Goal: Information Seeking & Learning: Find specific fact

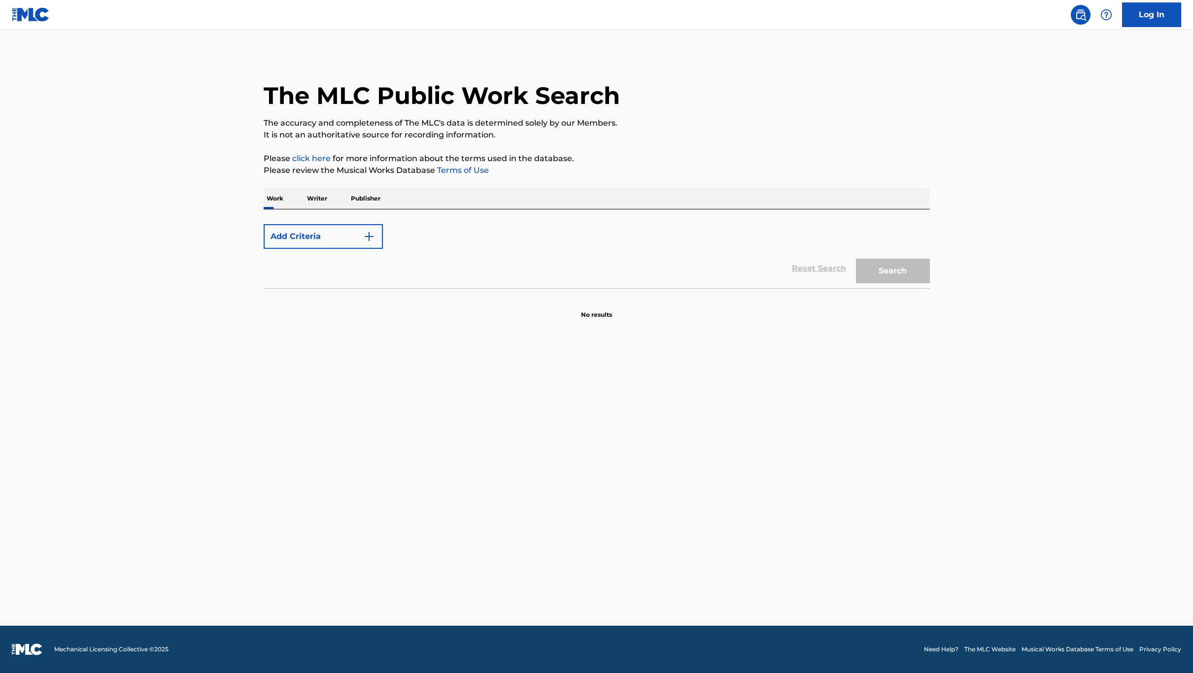
click at [800, 272] on div "Reset Search Search" at bounding box center [597, 268] width 666 height 39
click at [804, 271] on div "Reset Search Search" at bounding box center [597, 268] width 666 height 39
click at [810, 273] on div "Reset Search Search" at bounding box center [597, 268] width 666 height 39
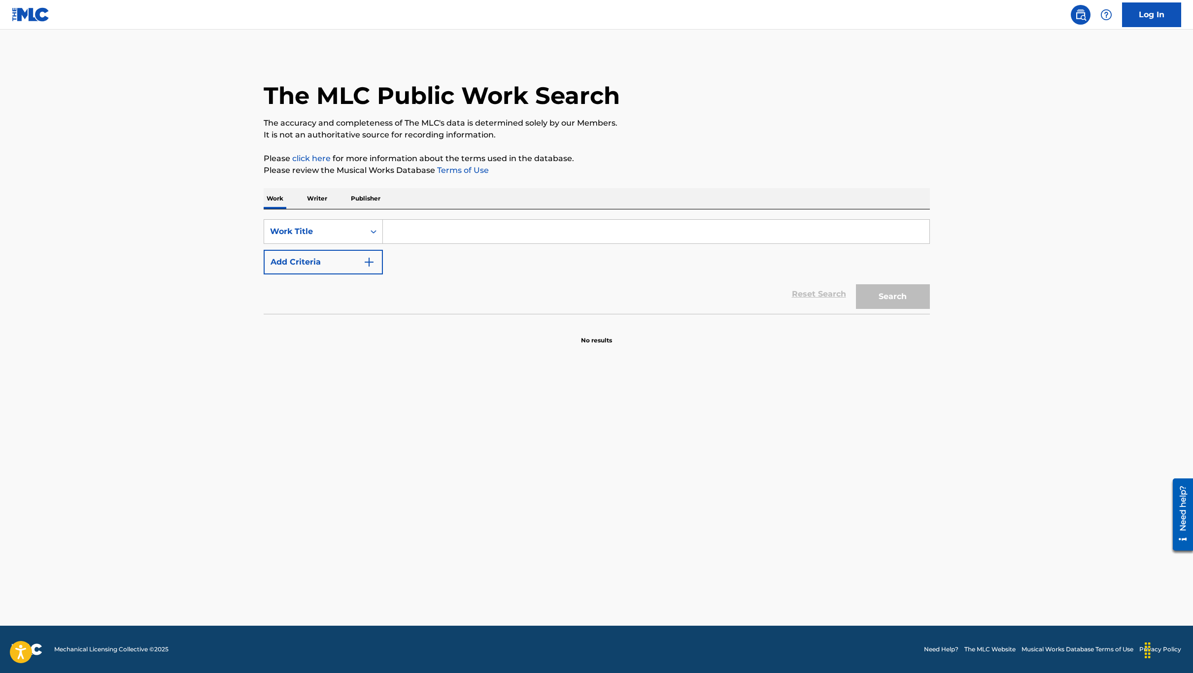
click at [493, 232] on input "Search Form" at bounding box center [656, 232] width 547 height 24
paste input "Ridao"
click at [546, 212] on div "SearchWithCriteria74c2184f-ad95-415e-8761-e6688912654b Work Title Ridao ridao v…" at bounding box center [597, 261] width 666 height 104
click at [411, 223] on input "Ridao" at bounding box center [656, 232] width 547 height 24
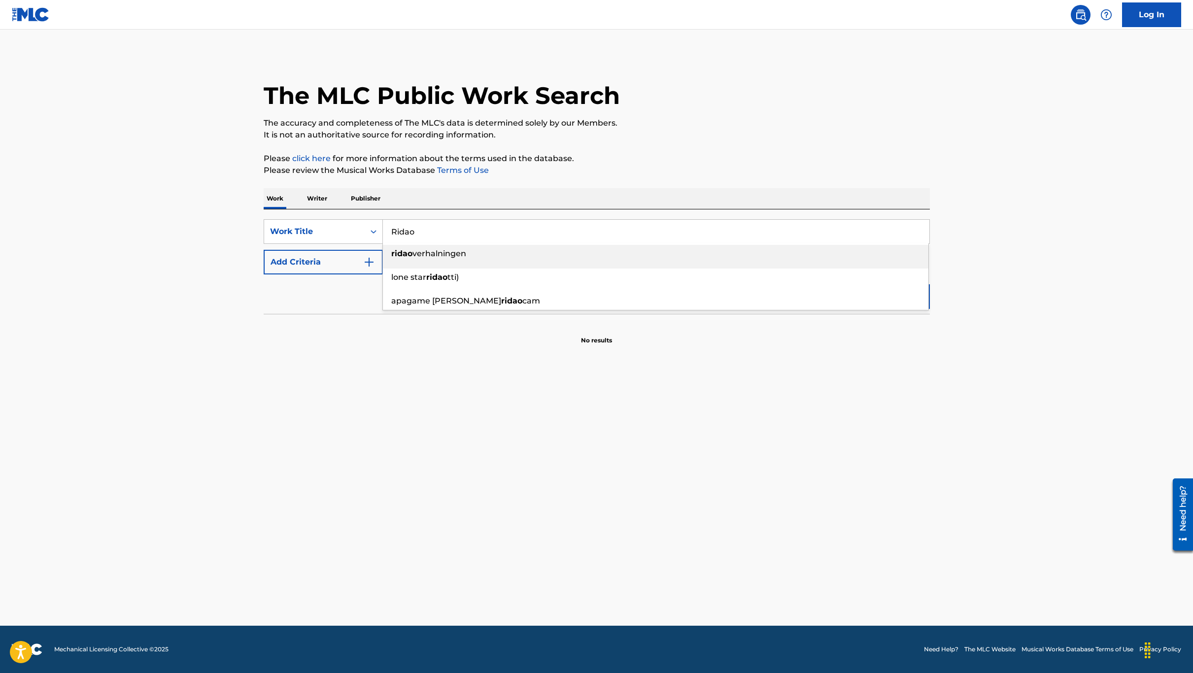
paste input "Mult"
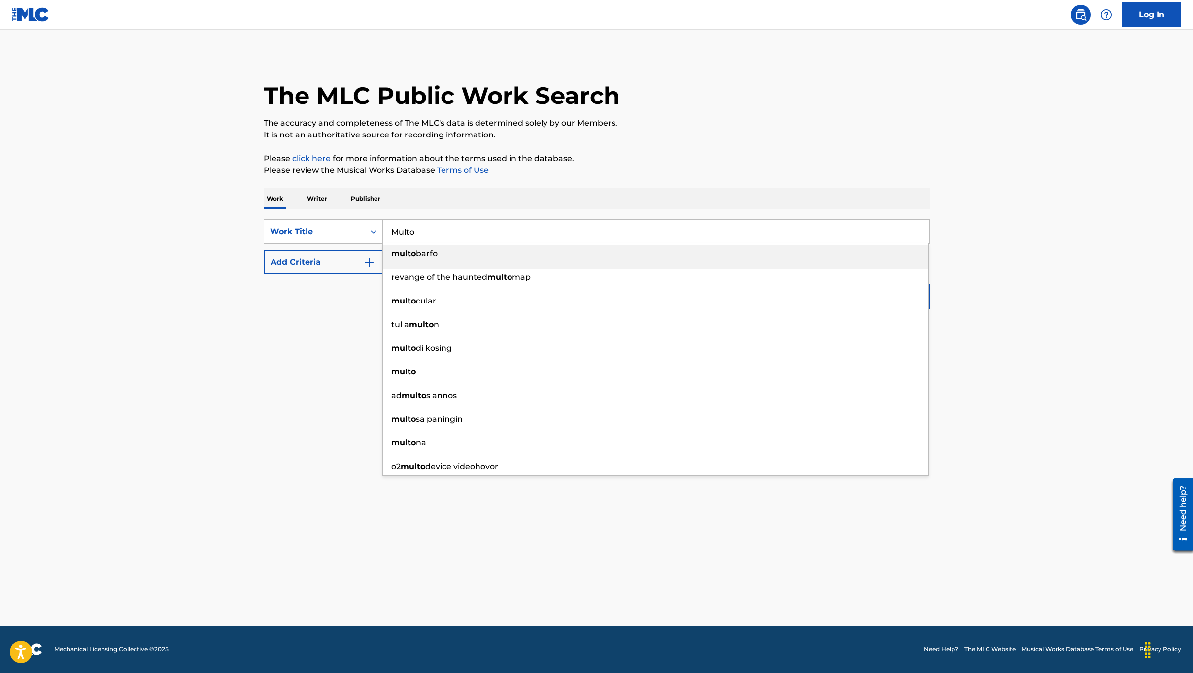
type input "Multo"
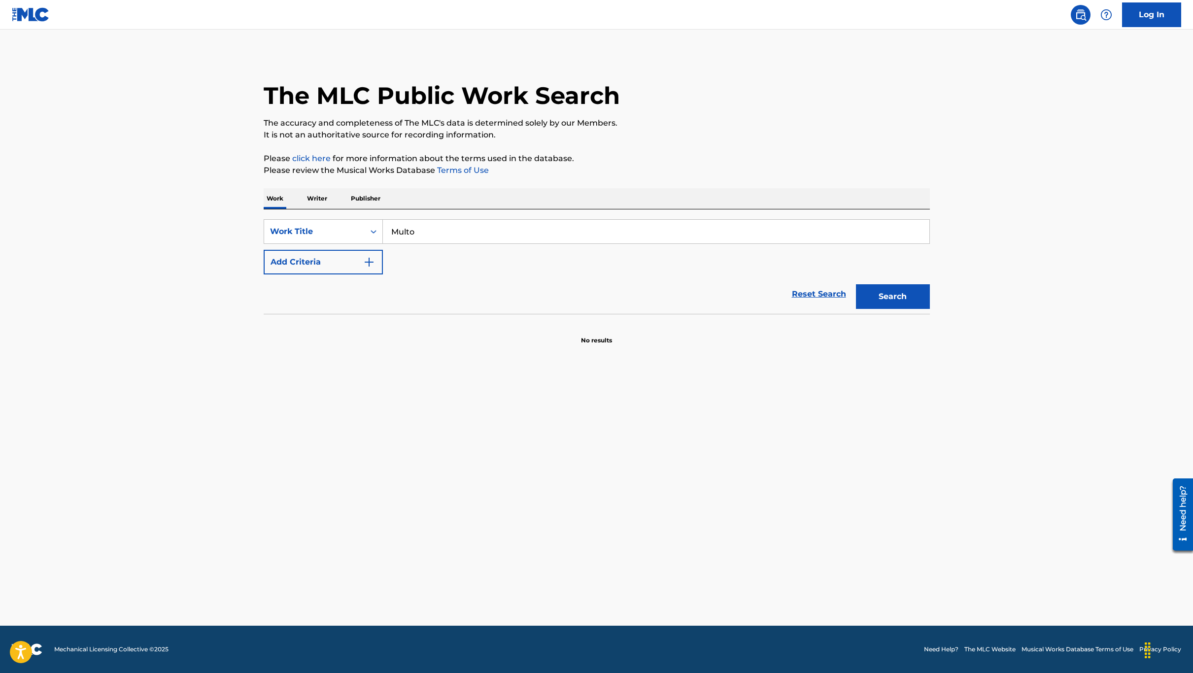
click at [183, 231] on main "The MLC Public Work Search The accuracy and completeness of The MLC's data is d…" at bounding box center [596, 328] width 1193 height 596
click at [911, 293] on button "Search" at bounding box center [893, 296] width 74 height 25
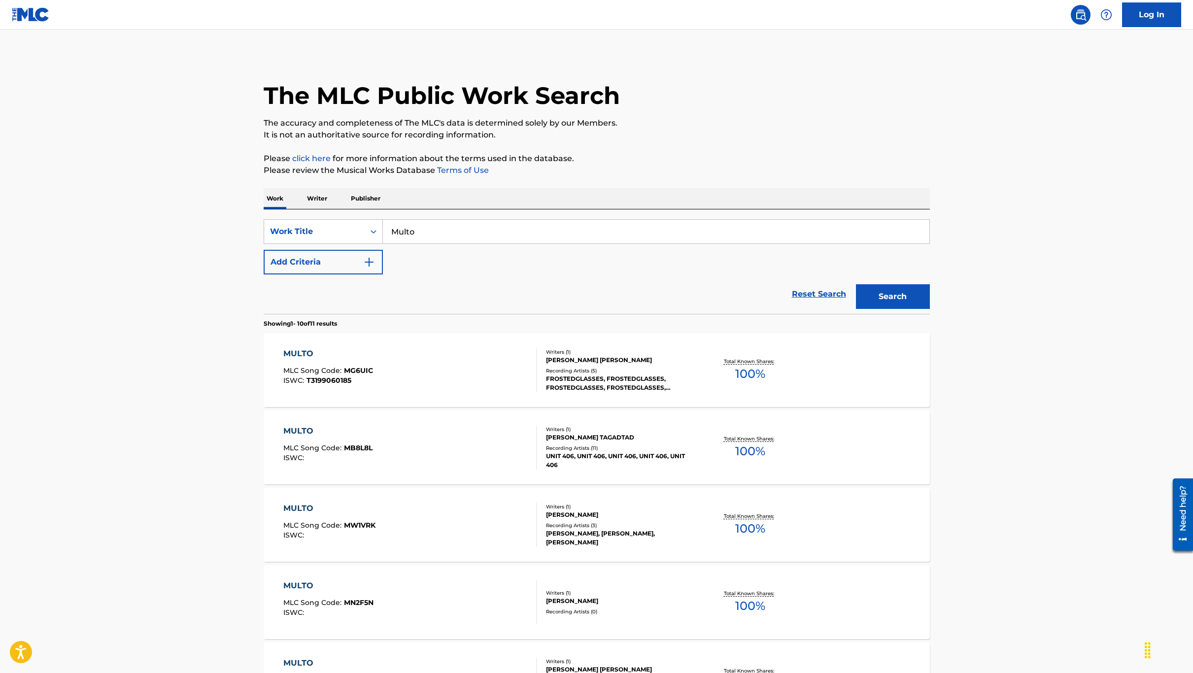
click at [379, 262] on button "Add Criteria" at bounding box center [323, 262] width 119 height 25
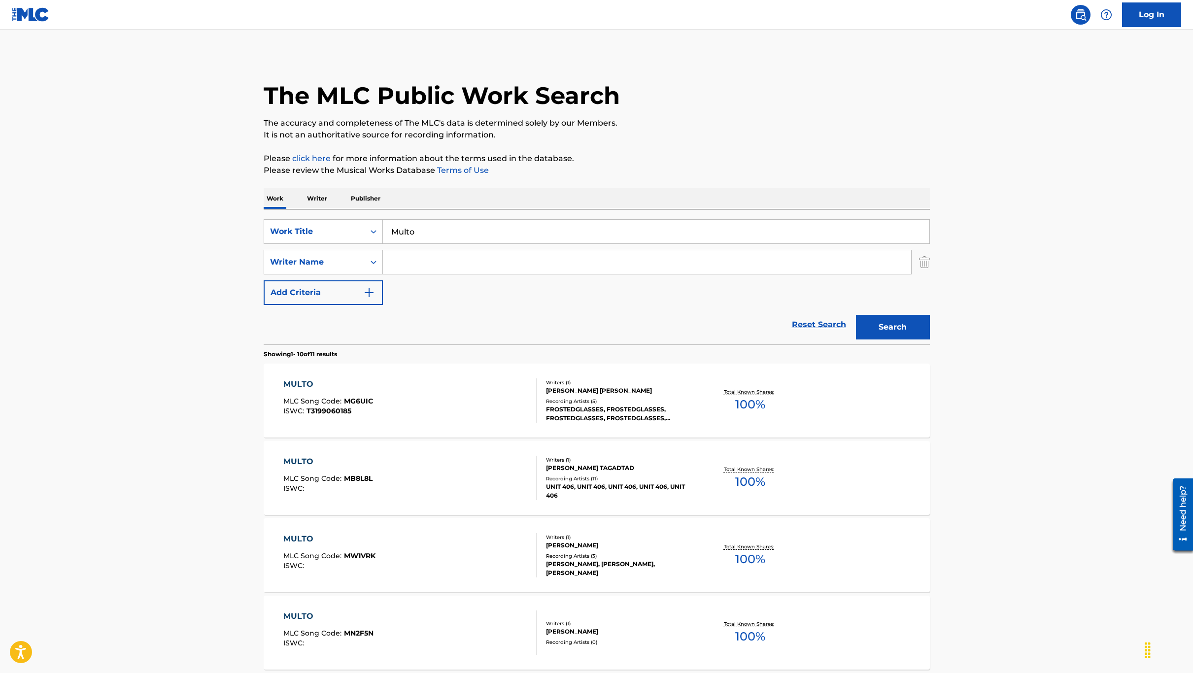
click at [407, 265] on input "Search Form" at bounding box center [647, 262] width 528 height 24
paste input "Raphaell"
type input "Raphaell"
click at [886, 322] on button "Search" at bounding box center [893, 327] width 74 height 25
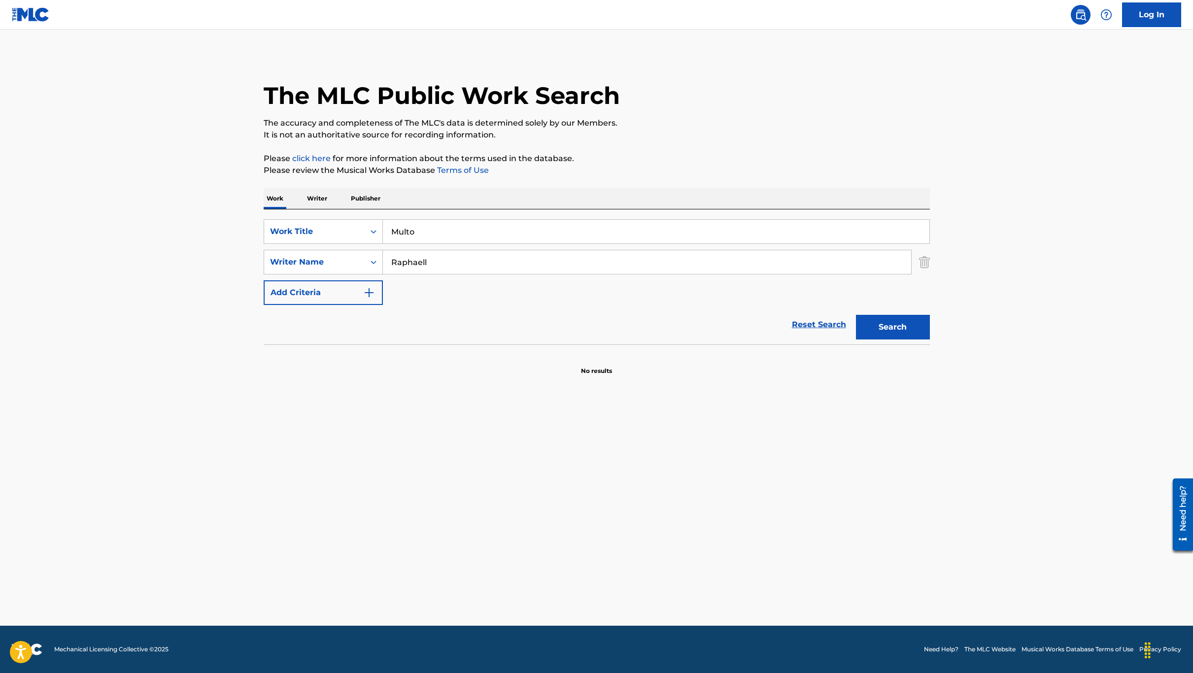
click at [452, 241] on input "Multo" at bounding box center [656, 232] width 547 height 24
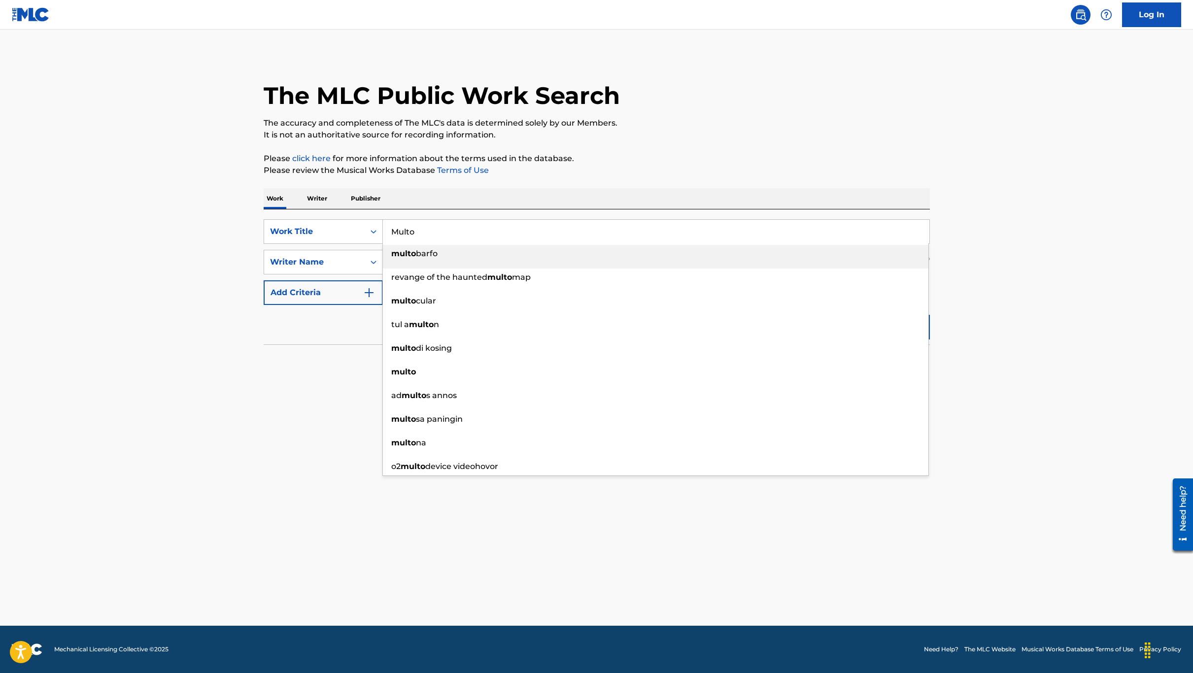
click at [452, 241] on input "Multo" at bounding box center [656, 232] width 547 height 24
paste input "BAN JU ZAI JIAN"
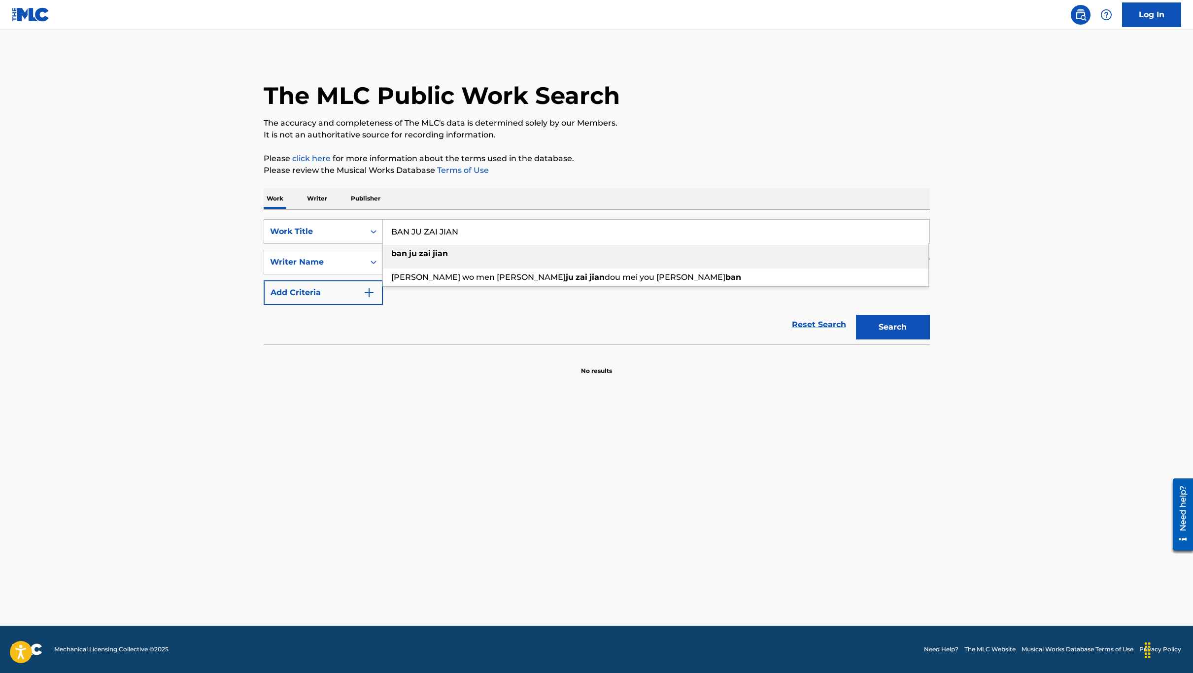
type input "BAN JU ZAI JIAN"
drag, startPoint x: 166, startPoint y: 200, endPoint x: 216, endPoint y: 234, distance: 60.7
click at [166, 200] on main "The MLC Public Work Search The accuracy and completeness of The MLC's data is d…" at bounding box center [596, 328] width 1193 height 596
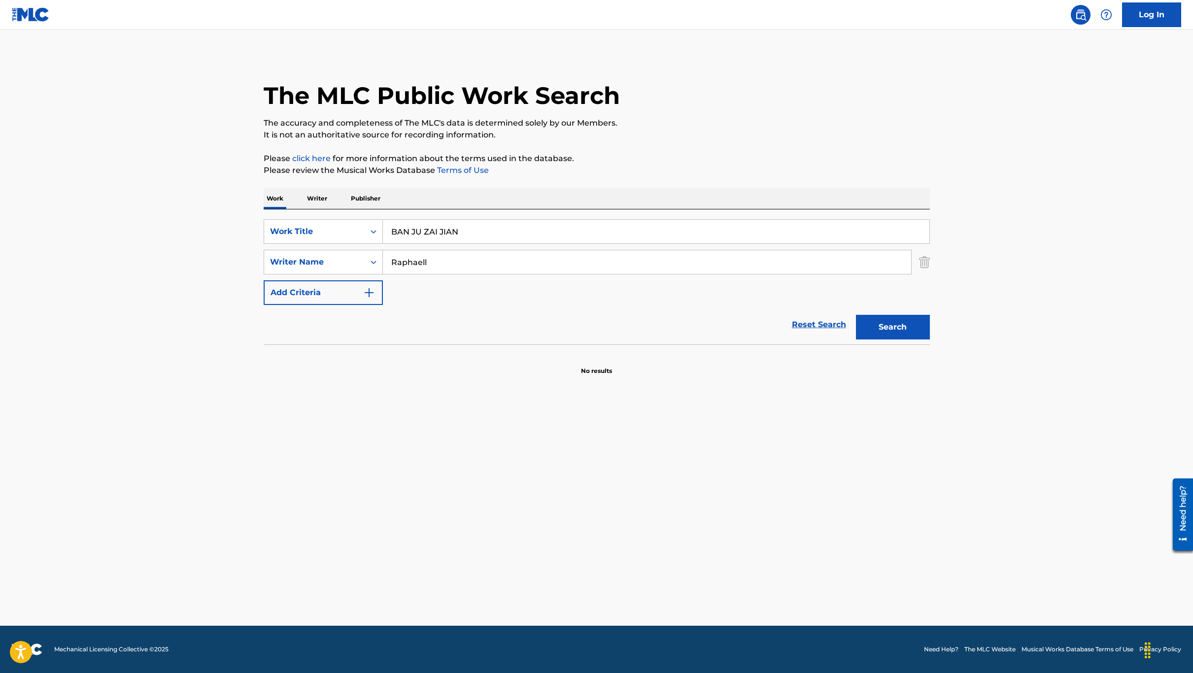
click at [425, 262] on input "Raphaell" at bounding box center [647, 262] width 528 height 24
type input "R"
click at [856, 315] on button "Search" at bounding box center [893, 327] width 74 height 25
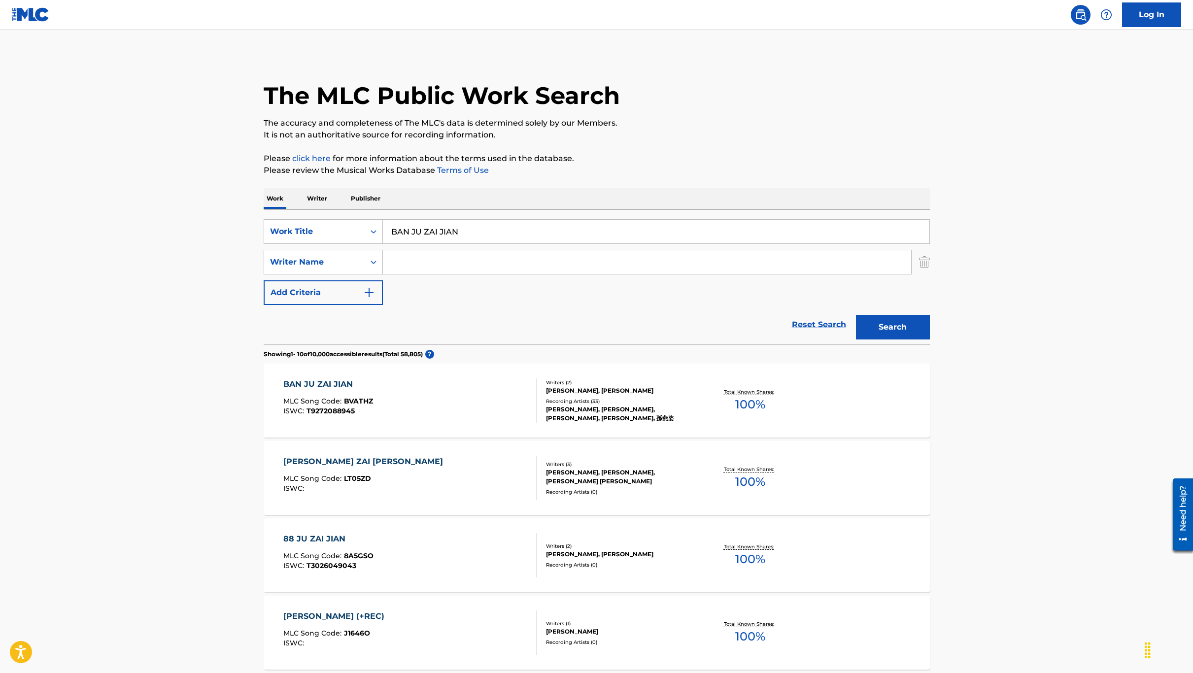
click at [438, 405] on div "BAN JU ZAI JIAN MLC Song Code : BVATHZ ISWC : T9272088945" at bounding box center [409, 401] width 253 height 44
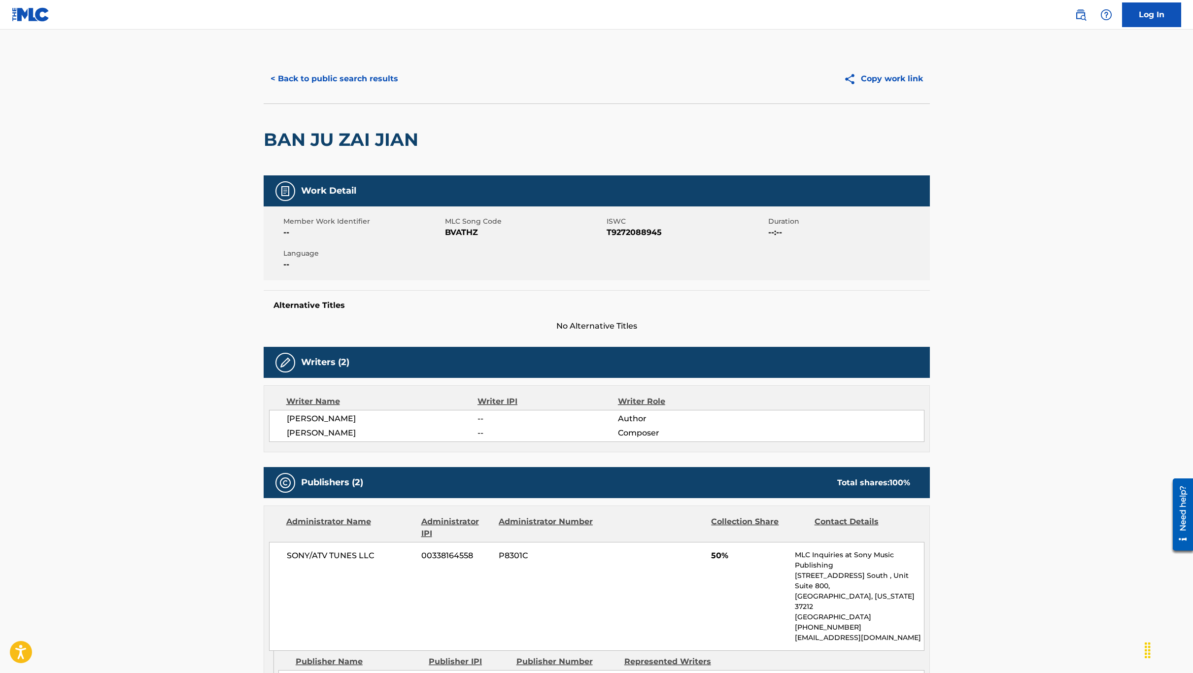
click at [735, 73] on div "Copy work link" at bounding box center [763, 79] width 333 height 25
click at [640, 234] on span "T9272088945" at bounding box center [686, 233] width 159 height 12
copy span "T9272088945"
click at [360, 143] on h2 "BAN JU ZAI JIAN" at bounding box center [344, 140] width 160 height 22
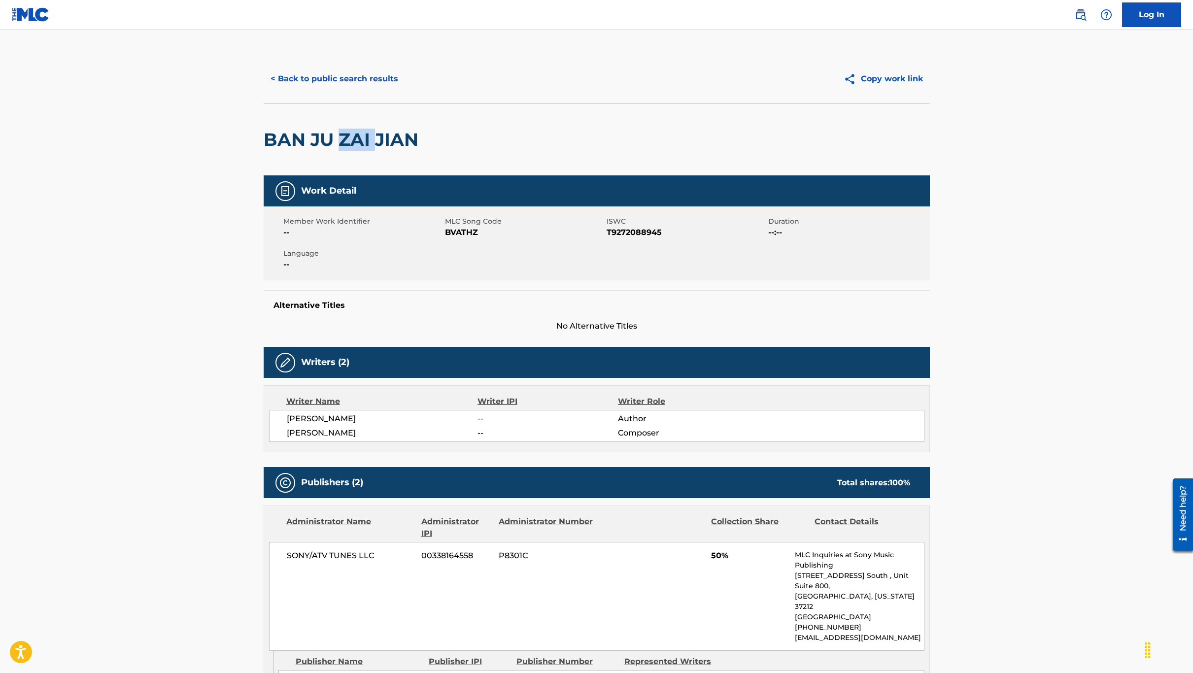
click at [360, 143] on h2 "BAN JU ZAI JIAN" at bounding box center [344, 140] width 160 height 22
copy div "BAN JU ZAI JIAN"
click at [324, 77] on button "< Back to public search results" at bounding box center [334, 79] width 141 height 25
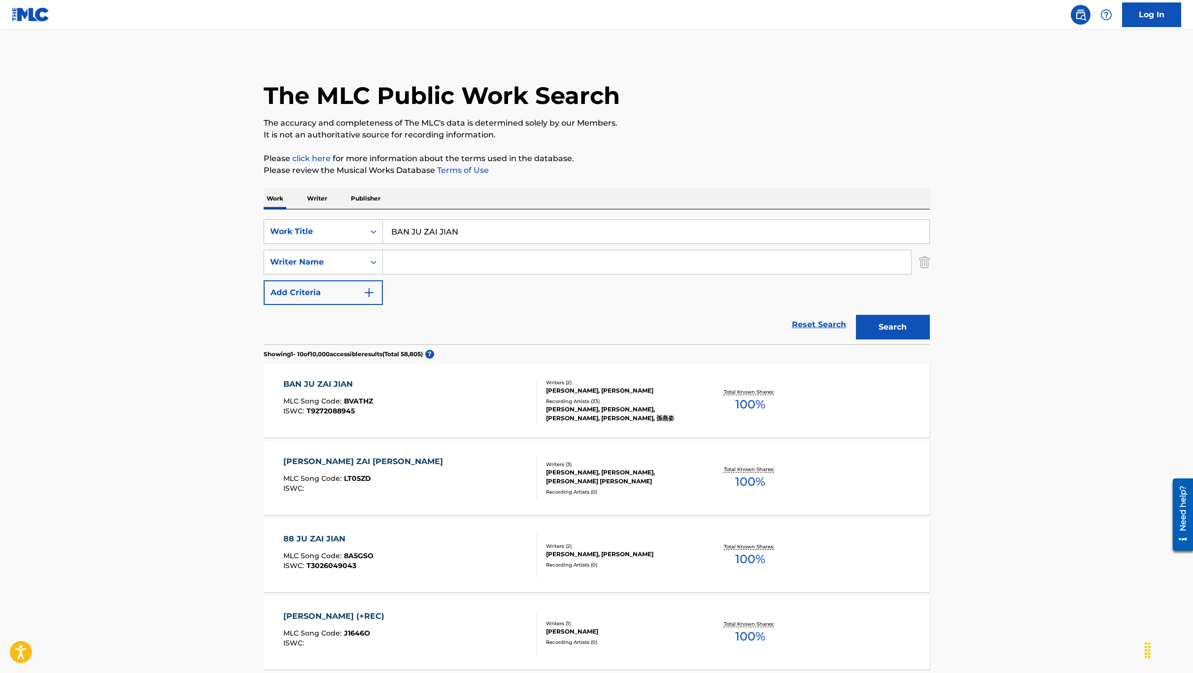
click at [461, 233] on input "BAN JU ZAI JIAN" at bounding box center [656, 232] width 547 height 24
paste input "A LITTLE WARM DEATH"
click at [472, 250] on div "a little warm death" at bounding box center [656, 254] width 546 height 18
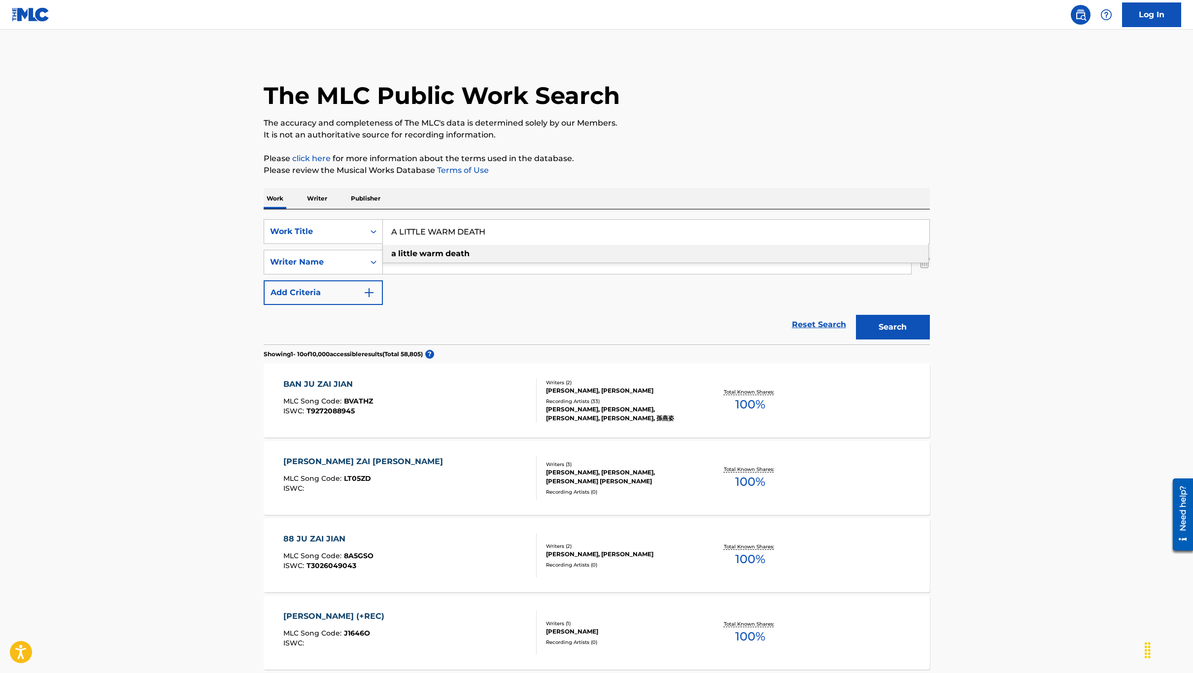
type input "a little warm death"
click at [874, 327] on button "Search" at bounding box center [893, 327] width 74 height 25
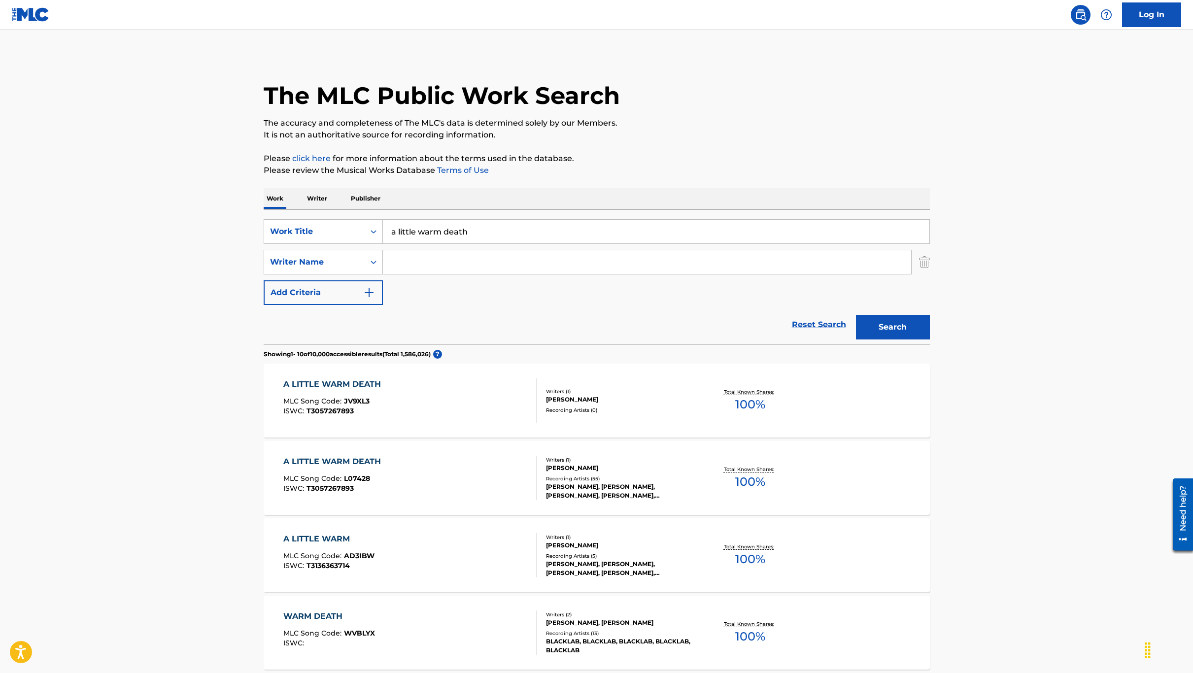
click at [443, 469] on div "A LITTLE WARM DEATH MLC Song Code : L07428 ISWC : T3057267893" at bounding box center [409, 478] width 253 height 44
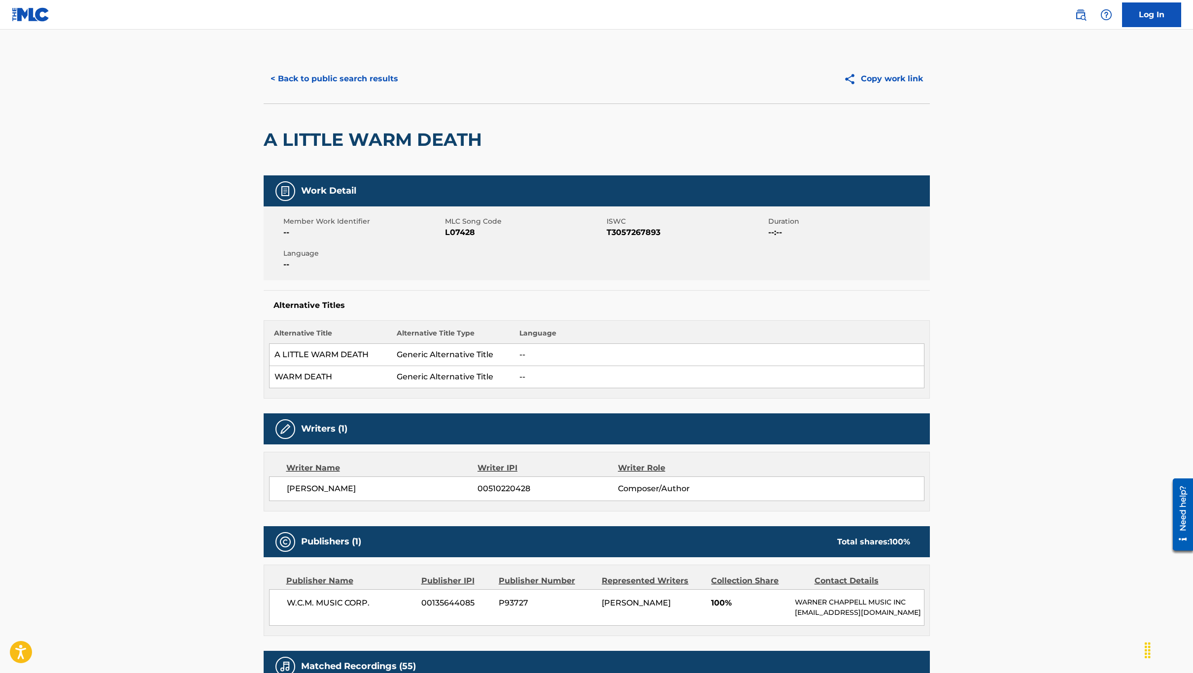
click at [645, 234] on span "T3057267893" at bounding box center [686, 233] width 159 height 12
copy span "T3057267893"
click at [463, 123] on div "A LITTLE WARM DEATH" at bounding box center [375, 139] width 223 height 71
click at [457, 129] on h2 "A LITTLE WARM DEATH" at bounding box center [375, 140] width 223 height 22
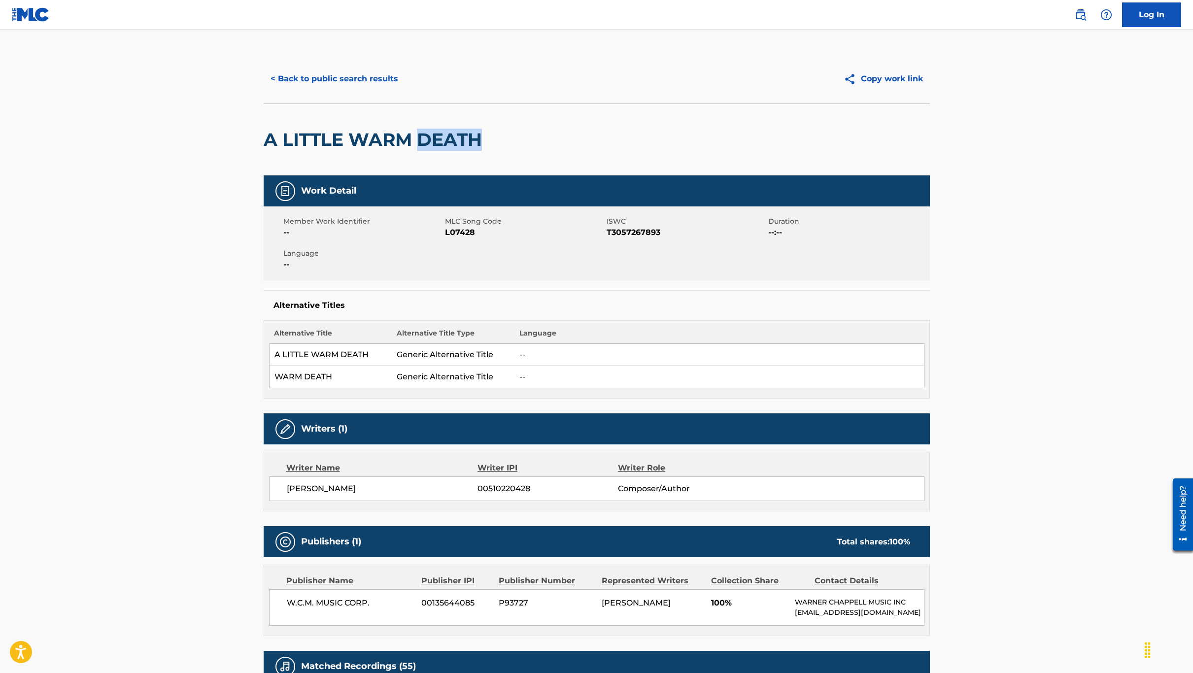
click at [457, 129] on h2 "A LITTLE WARM DEATH" at bounding box center [375, 140] width 223 height 22
copy div "A LITTLE WARM DEATH"
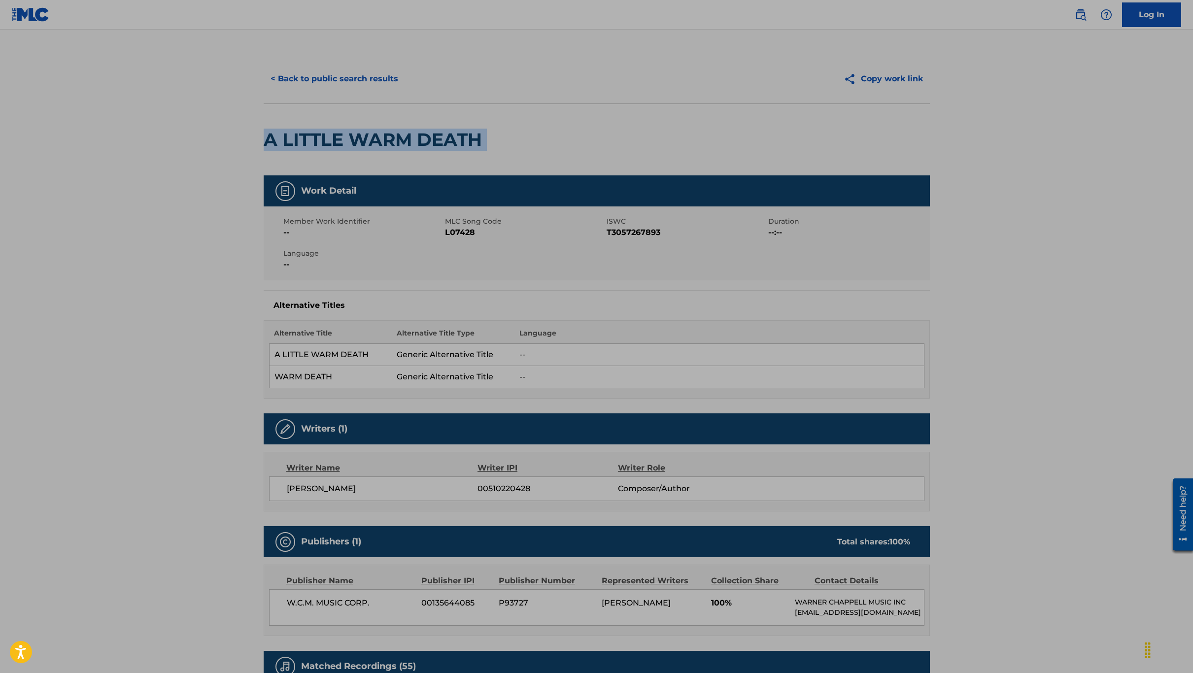
click at [326, 67] on button "< Back to public search results" at bounding box center [334, 79] width 141 height 25
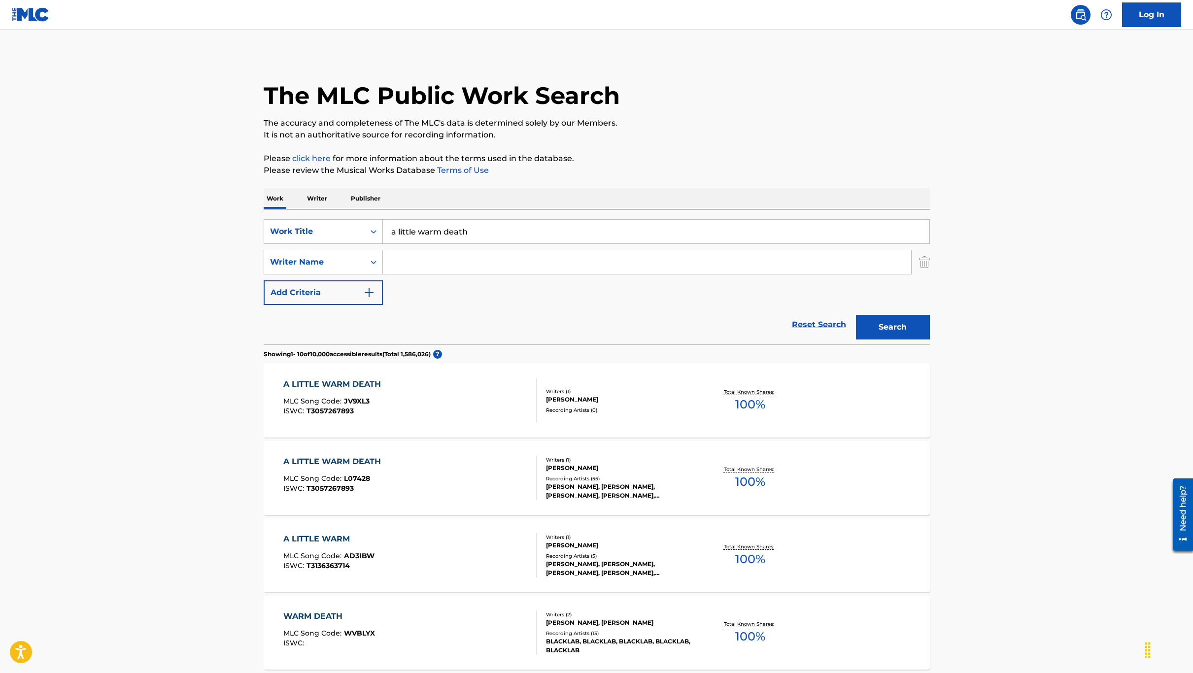
click at [448, 229] on input "a little warm death" at bounding box center [656, 232] width 547 height 24
paste input "Dragon Ball GT Opening"
drag, startPoint x: 454, startPoint y: 229, endPoint x: 769, endPoint y: 234, distance: 315.0
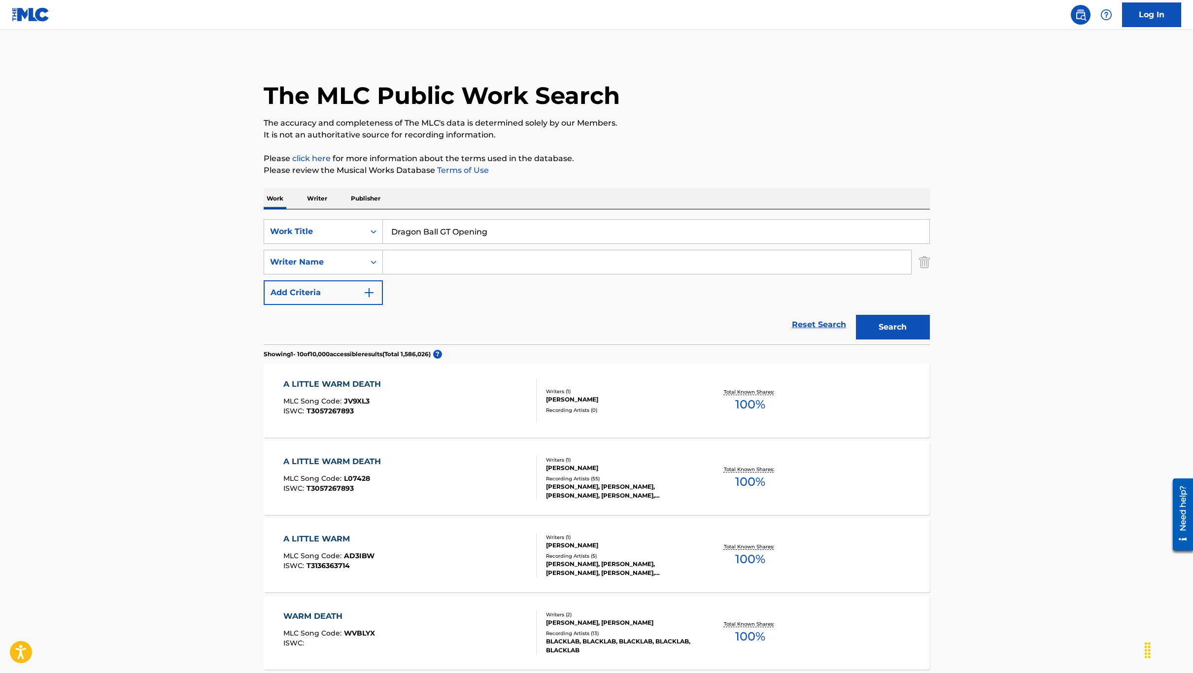
click at [769, 234] on input "Dragon Ball GT Opening" at bounding box center [656, 232] width 547 height 24
type input "Dragon Ball GT"
click at [856, 315] on button "Search" at bounding box center [893, 327] width 74 height 25
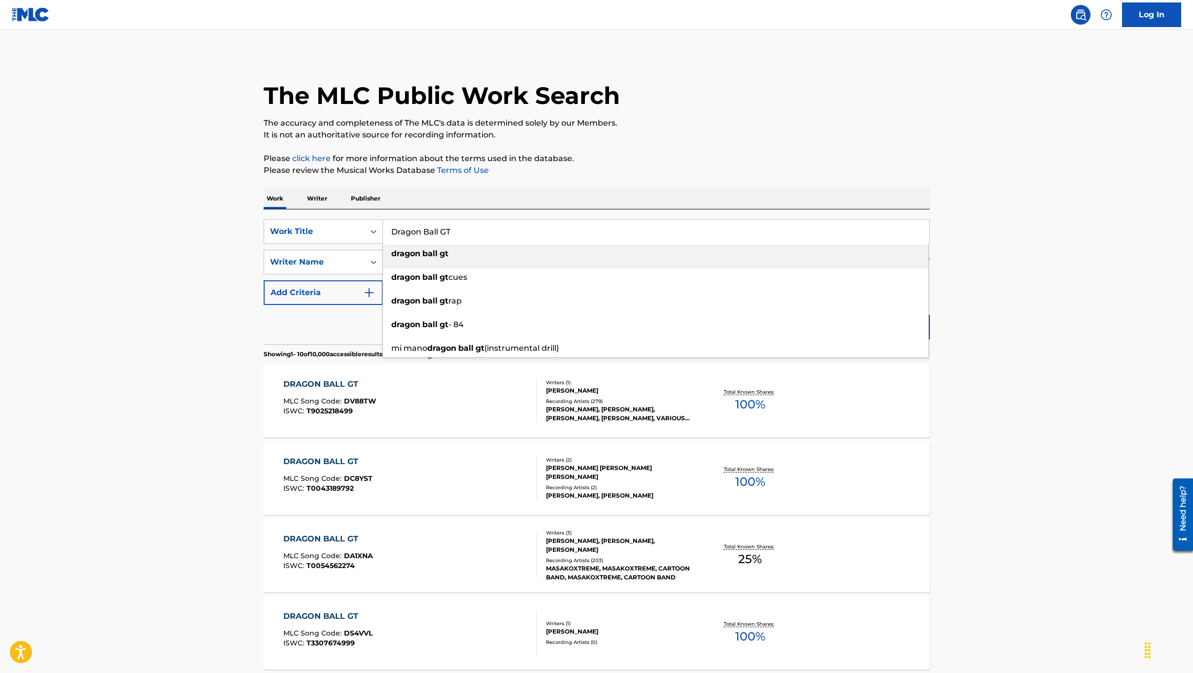
click at [198, 235] on main "The MLC Public Work Search The accuracy and completeness of The MLC's data is d…" at bounding box center [596, 610] width 1193 height 1160
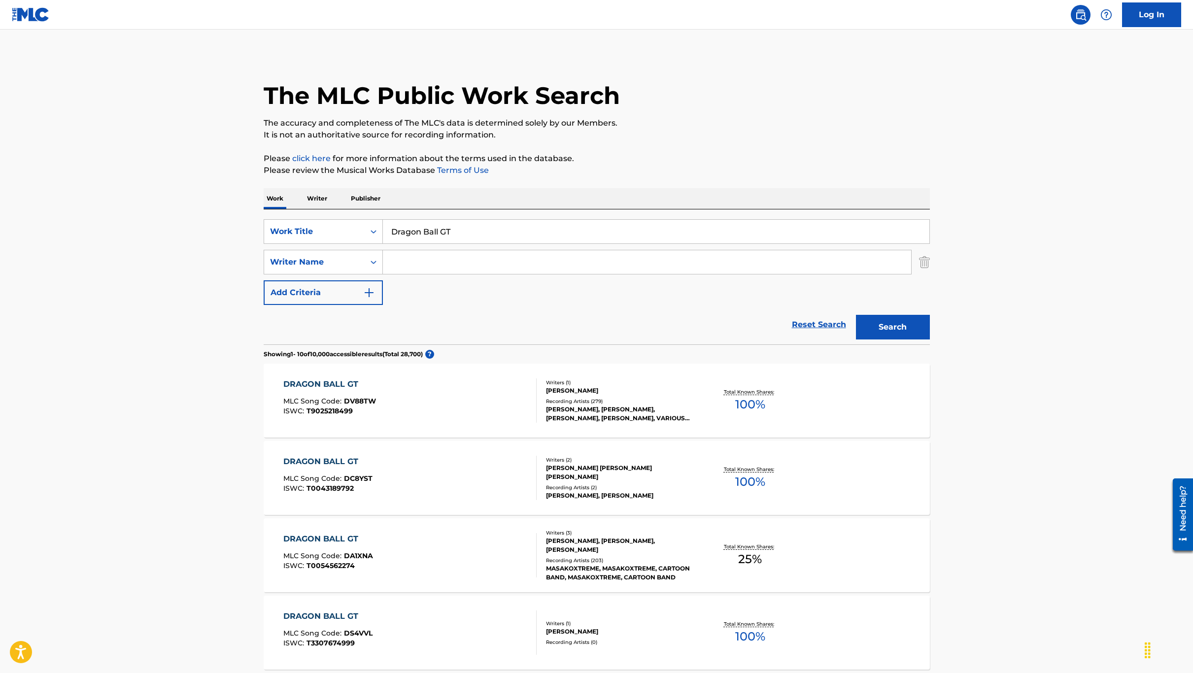
click at [449, 256] on input "Search Form" at bounding box center [647, 262] width 528 height 24
type input "oda"
click at [856, 315] on button "Search" at bounding box center [893, 327] width 74 height 25
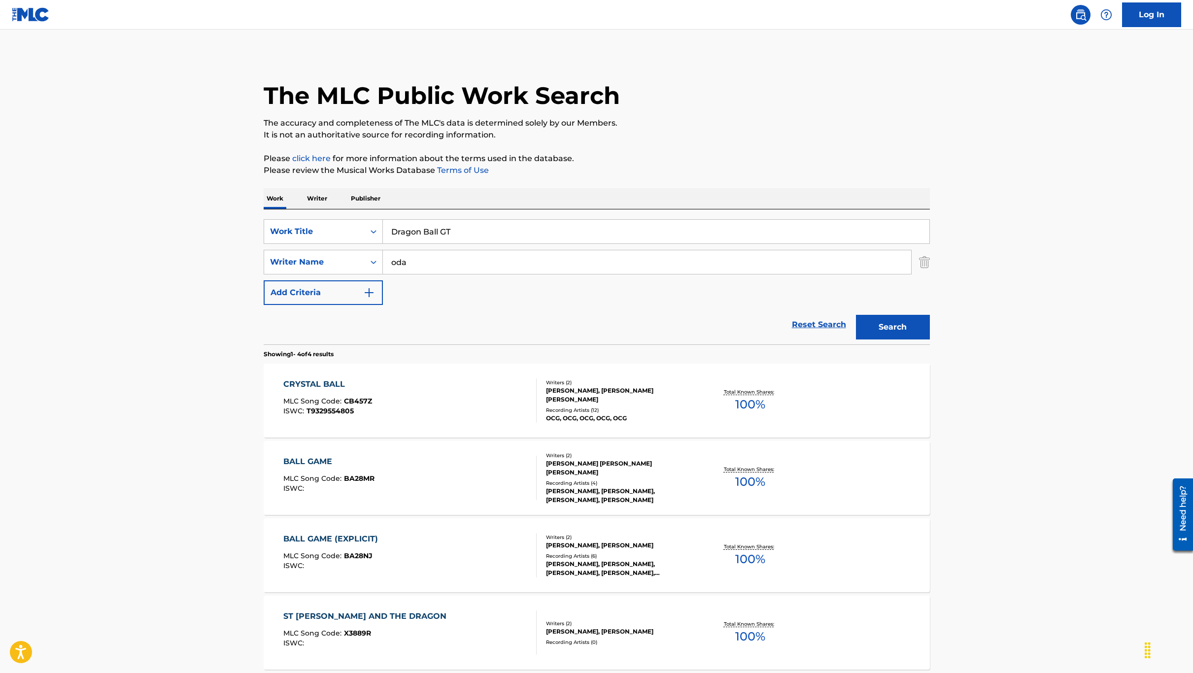
click at [512, 234] on input "Dragon Ball GT" at bounding box center [656, 232] width 547 height 24
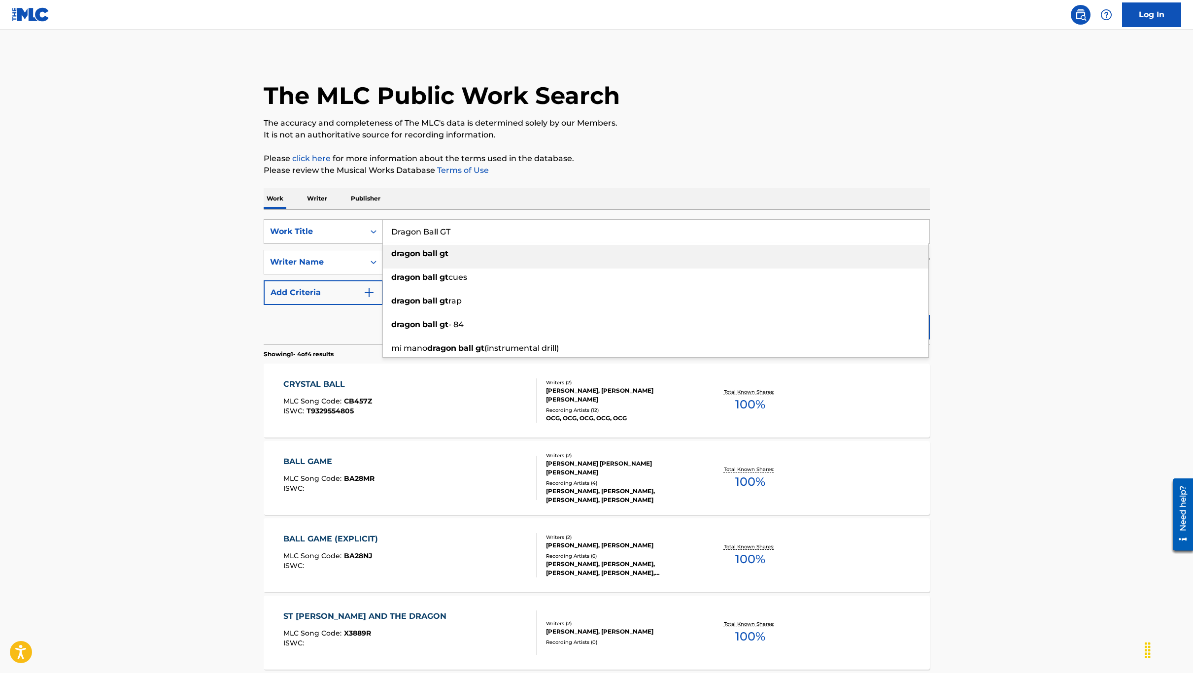
click at [512, 234] on input "Dragon Ball GT" at bounding box center [656, 232] width 547 height 24
paste input "Kaatre En [PERSON_NAME]"
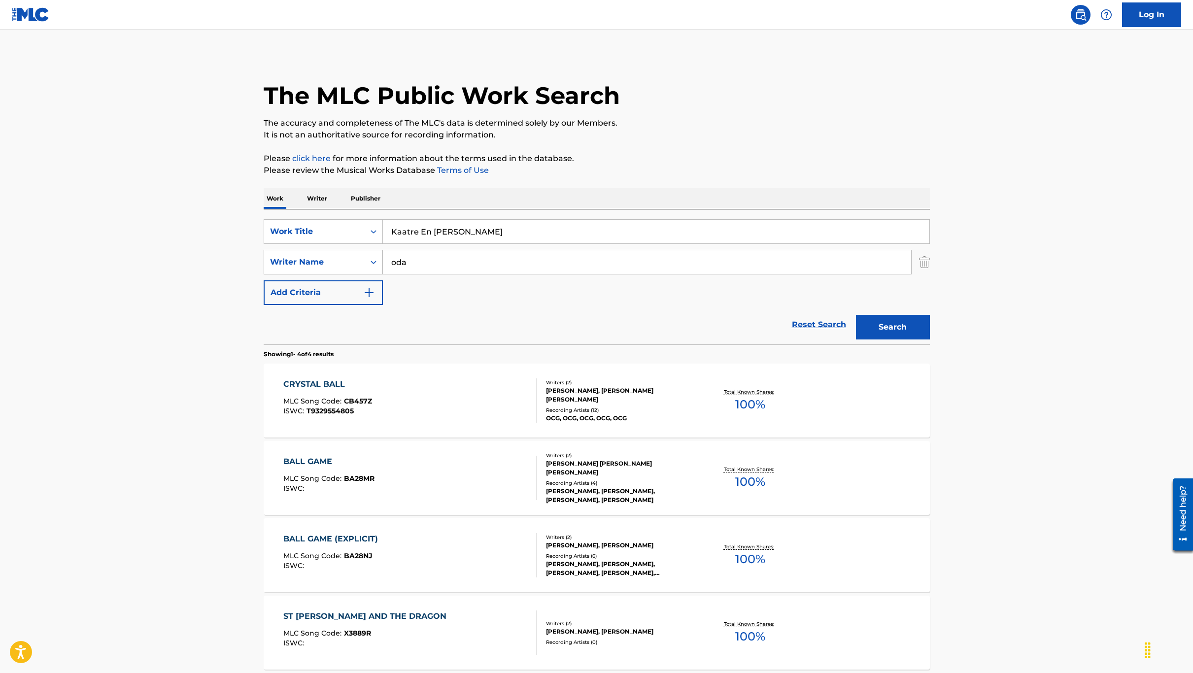
type input "Kaatre En [PERSON_NAME]"
click at [856, 315] on button "Search" at bounding box center [893, 327] width 74 height 25
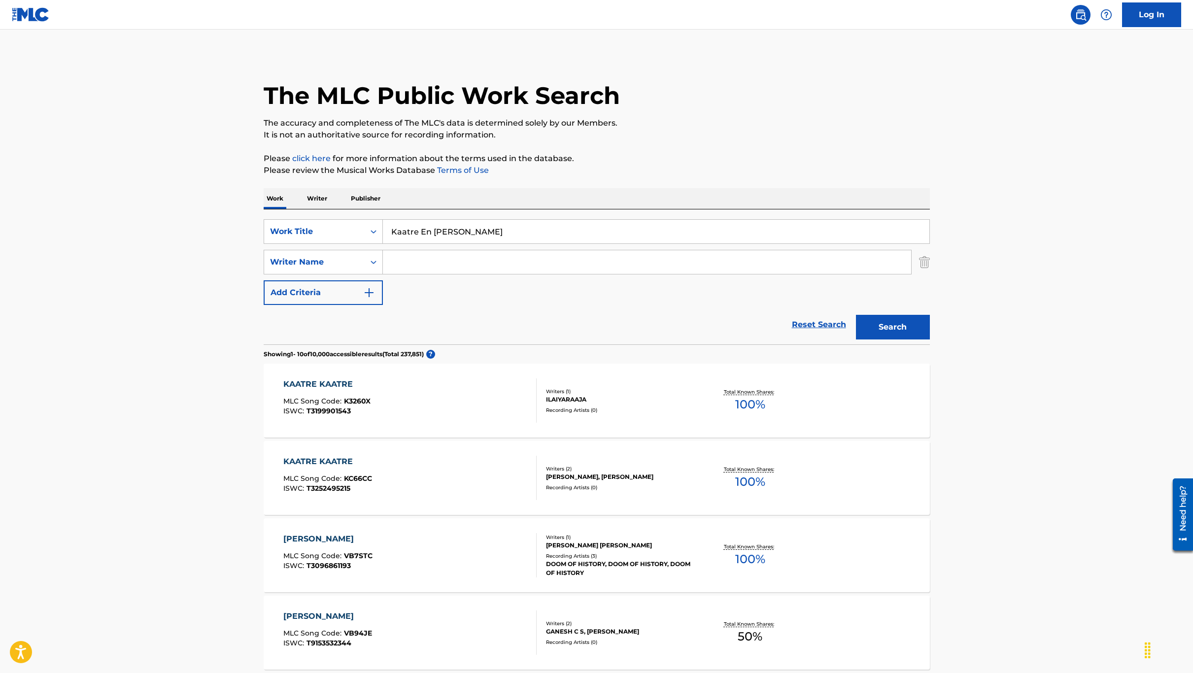
click at [474, 233] on input "Kaatre En [PERSON_NAME]" at bounding box center [656, 232] width 547 height 24
paste input "trae En Vaasa"
click at [499, 271] on div "kaattrae en vaasa l (wind)" at bounding box center [656, 278] width 546 height 18
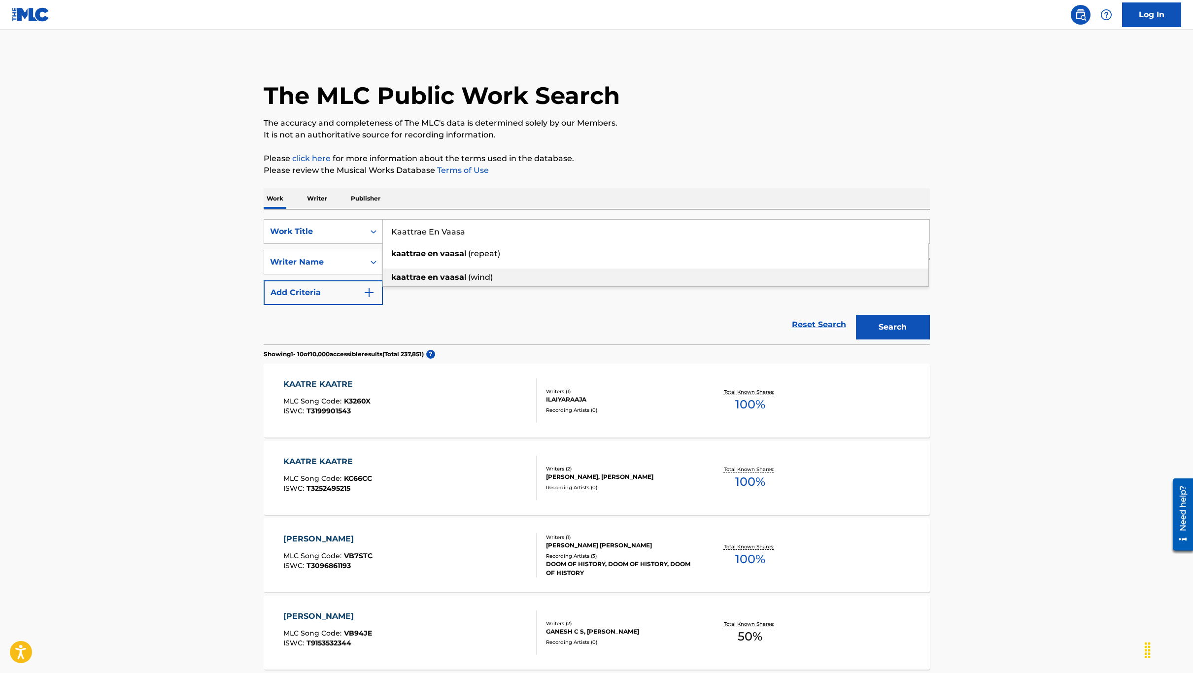
type input "kaattrae en vaasal (wind)"
drag, startPoint x: 917, startPoint y: 329, endPoint x: 664, endPoint y: 208, distance: 280.4
click at [913, 327] on button "Search" at bounding box center [893, 327] width 74 height 25
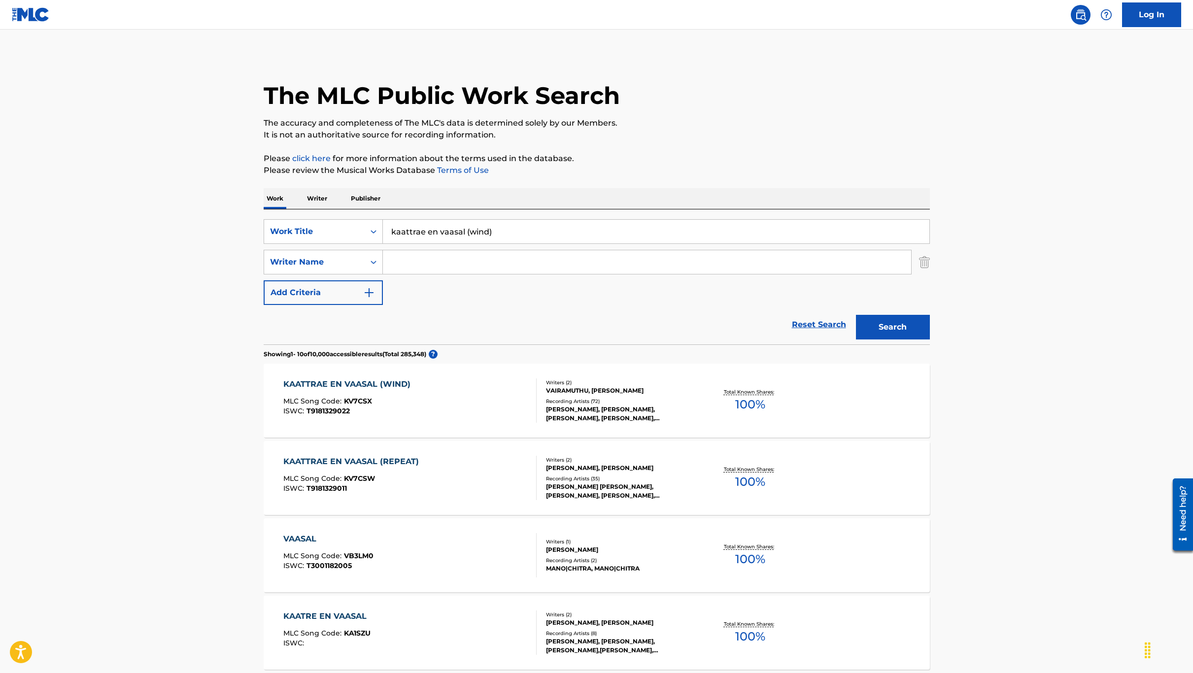
click at [491, 226] on input "kaattrae en vaasal (wind)" at bounding box center [656, 232] width 547 height 24
click at [438, 394] on div "KAATTRAE EN VAASAL (WIND) MLC Song Code : KV7CSX ISWC : T9181329022" at bounding box center [409, 401] width 253 height 44
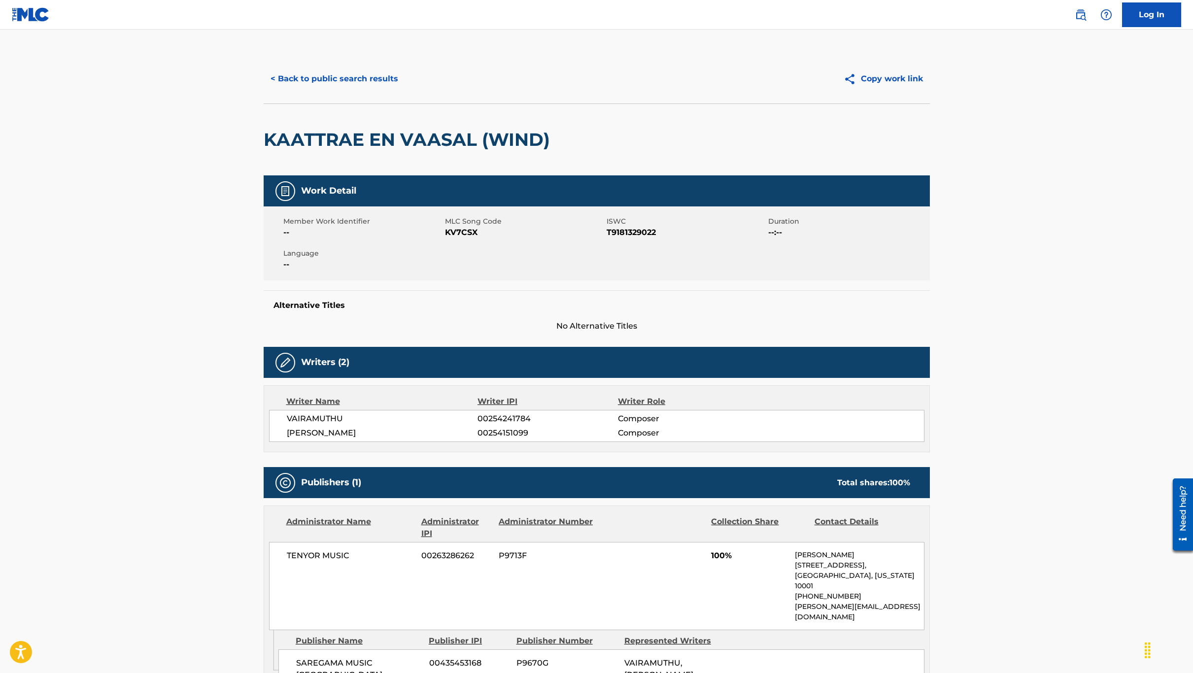
click at [323, 144] on h2 "KAATTRAE EN VAASAL (WIND)" at bounding box center [409, 140] width 291 height 22
click at [288, 137] on h2 "KAATTRAE EN VAASAL (WIND)" at bounding box center [409, 140] width 291 height 22
drag, startPoint x: 265, startPoint y: 138, endPoint x: 472, endPoint y: 140, distance: 207.0
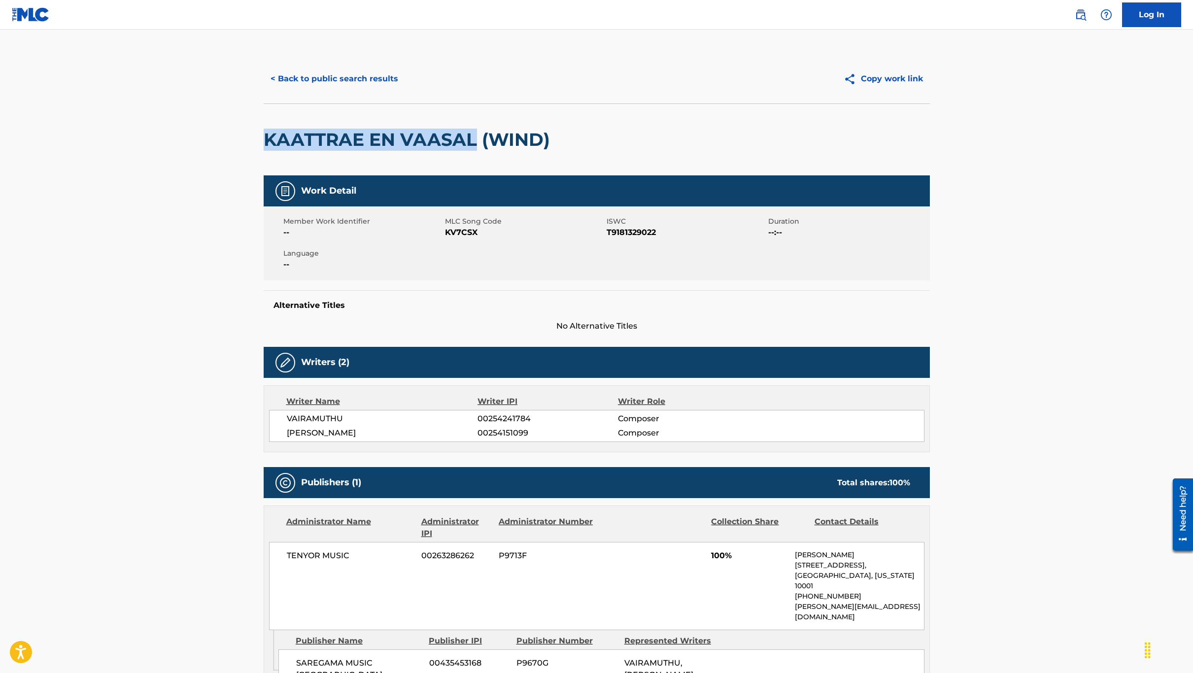
click at [472, 140] on h2 "KAATTRAE EN VAASAL (WIND)" at bounding box center [409, 140] width 291 height 22
copy h2 "KAATTRAE EN VAASAL"
click at [433, 137] on h2 "KAATTRAE EN VAASAL (WIND)" at bounding box center [409, 140] width 291 height 22
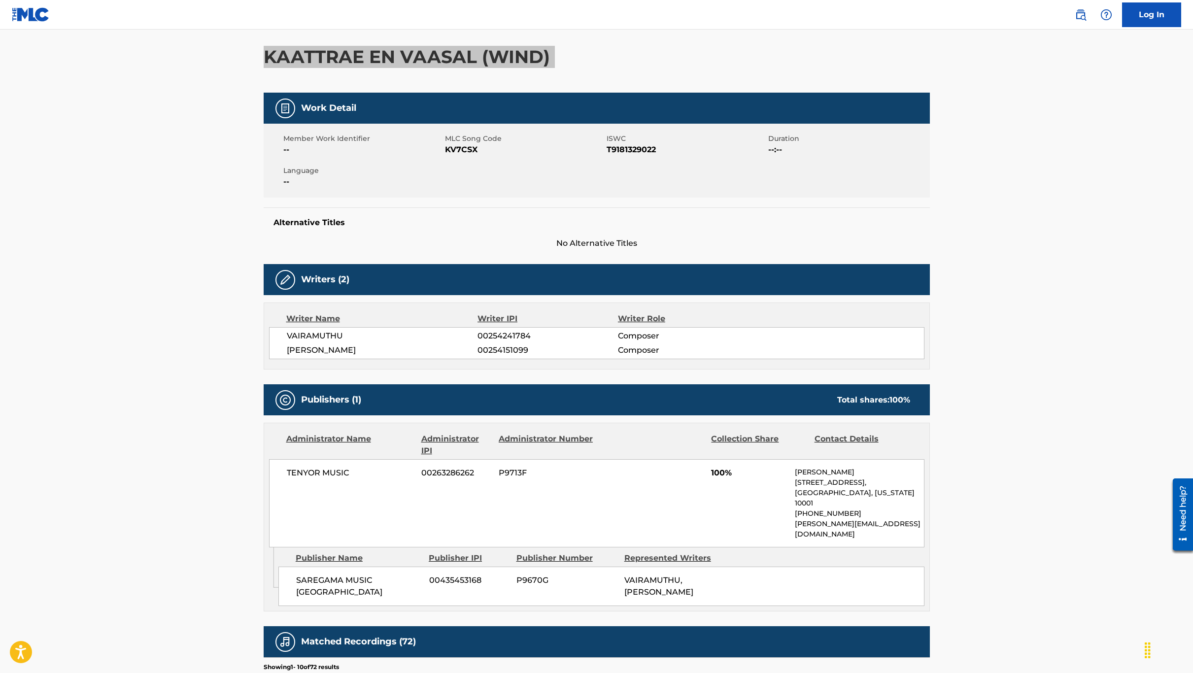
scroll to position [296, 0]
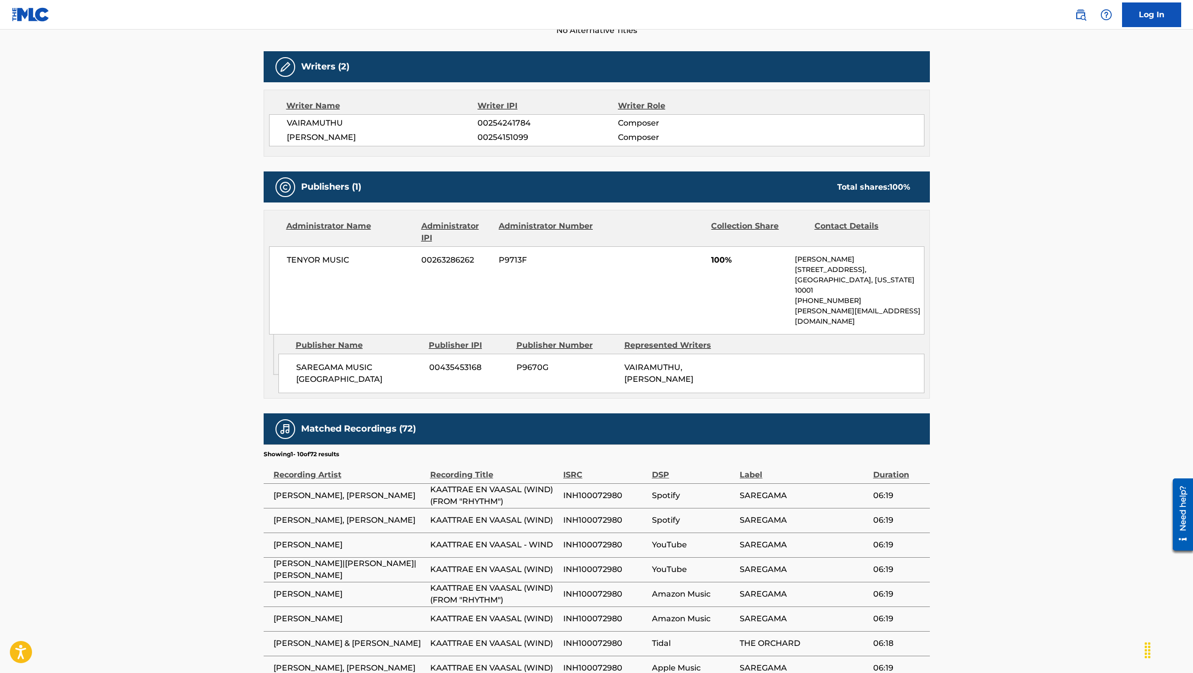
click at [325, 133] on span "[PERSON_NAME]" at bounding box center [382, 138] width 191 height 12
click at [317, 126] on span "VAIRAMUTHU" at bounding box center [382, 123] width 191 height 12
click at [327, 122] on span "VAIRAMUTHU" at bounding box center [382, 123] width 191 height 12
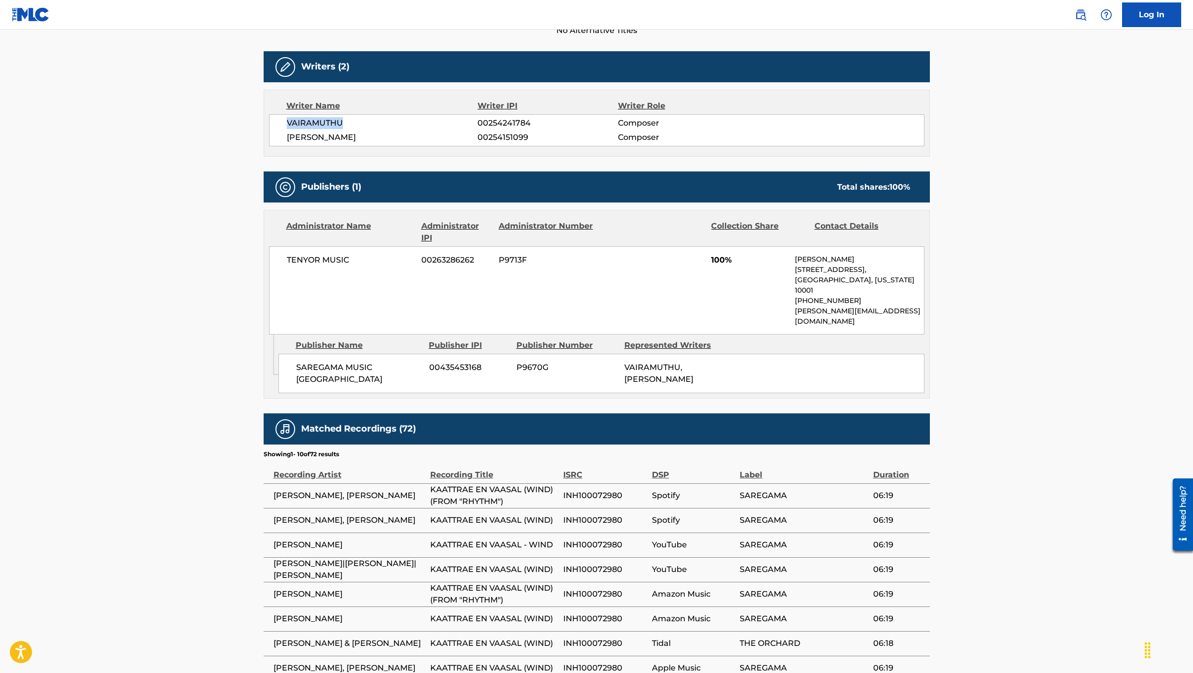
click at [327, 122] on span "VAIRAMUTHU" at bounding box center [382, 123] width 191 height 12
copy span "VAIRAMUTHU"
click at [302, 138] on span "[PERSON_NAME]" at bounding box center [382, 138] width 191 height 12
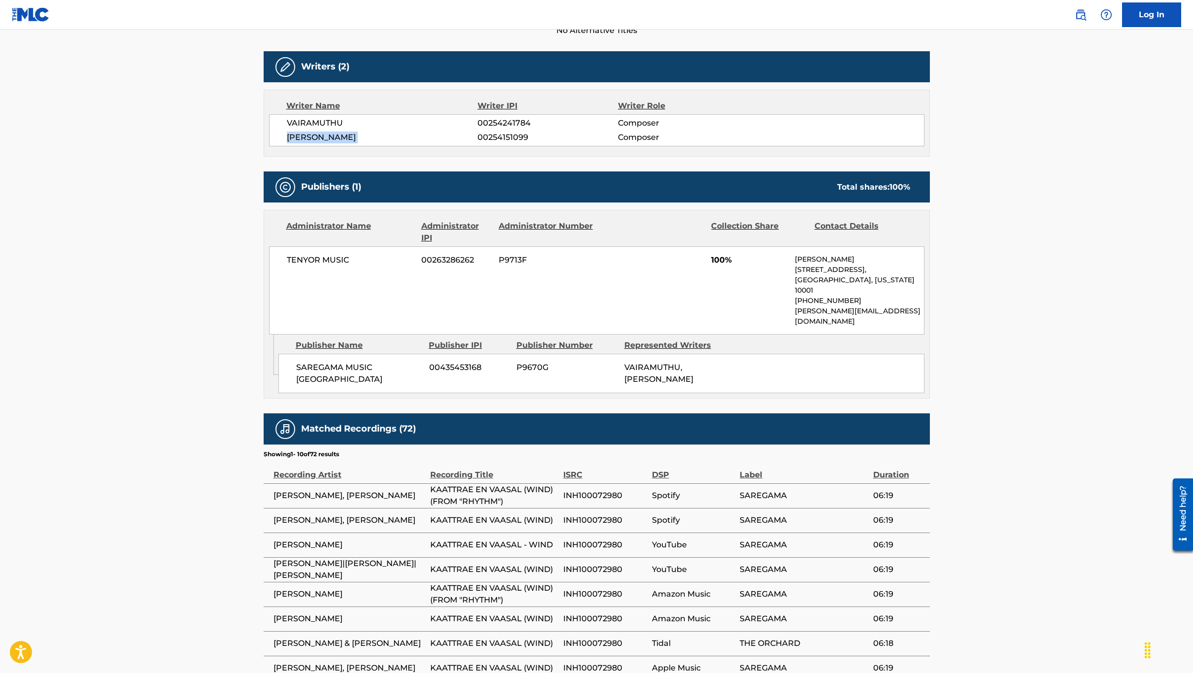
copy div "[PERSON_NAME]"
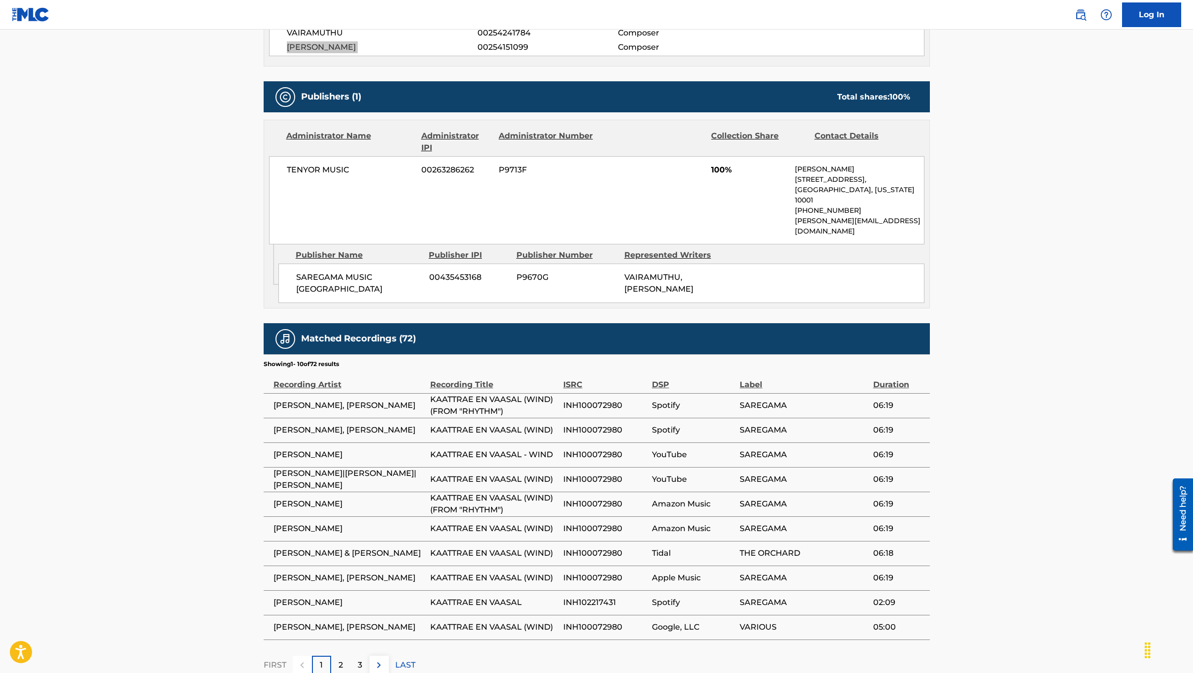
scroll to position [359, 0]
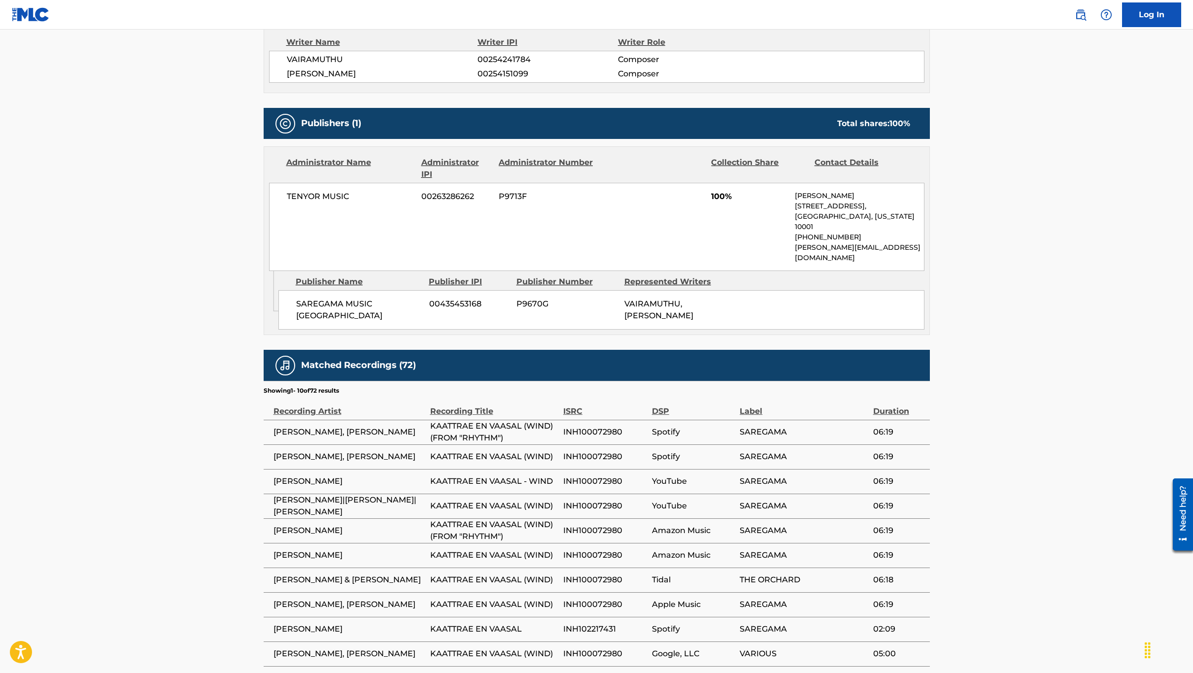
click at [327, 206] on div "TENYOR MUSIC 00263286262 P9713F 100% [PERSON_NAME] [STREET_ADDRESS][US_STATE] […" at bounding box center [597, 227] width 656 height 88
copy div "TENYOR MUSIC"
click at [341, 298] on span "SAREGAMA MUSIC [GEOGRAPHIC_DATA]" at bounding box center [359, 310] width 126 height 24
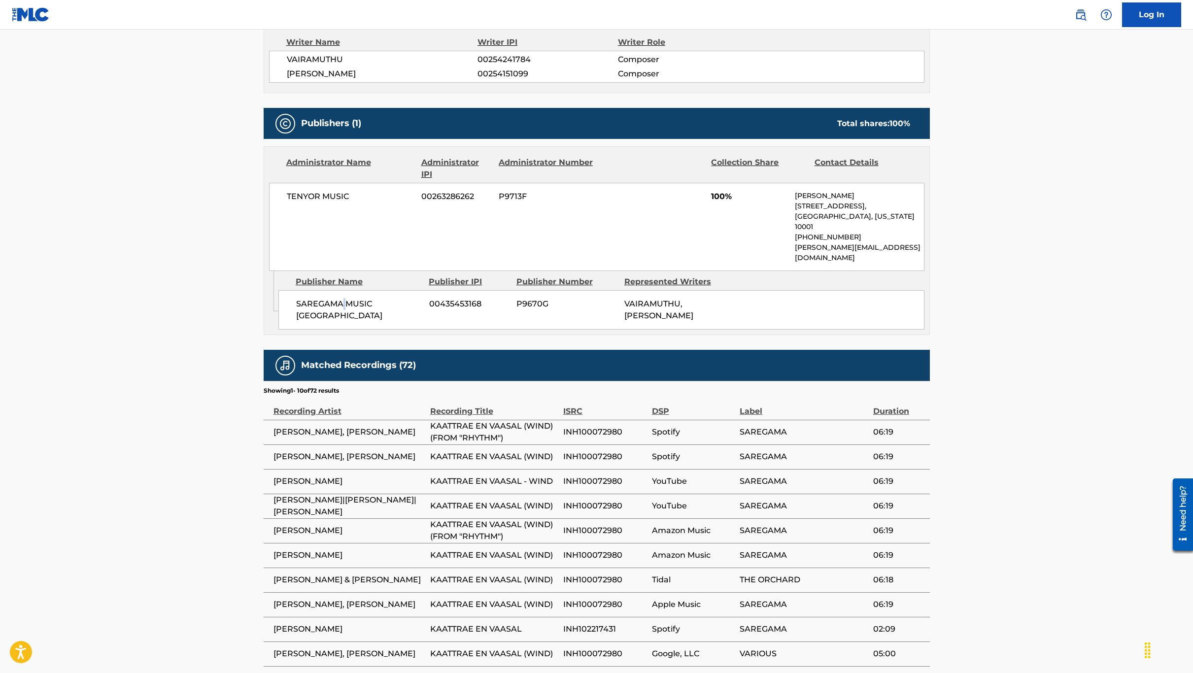
click at [341, 298] on span "SAREGAMA MUSIC [GEOGRAPHIC_DATA]" at bounding box center [359, 310] width 126 height 24
copy div "SAREGAMA MUSIC [GEOGRAPHIC_DATA]"
click at [341, 298] on span "SAREGAMA MUSIC [GEOGRAPHIC_DATA]" at bounding box center [359, 310] width 126 height 24
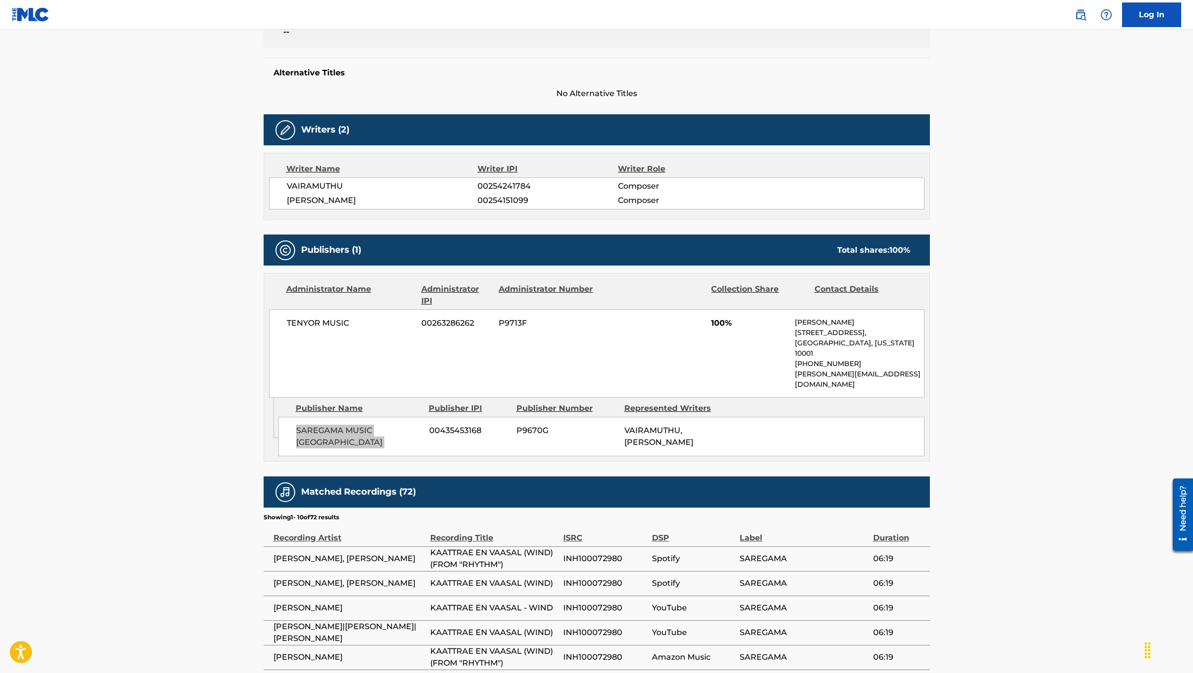
scroll to position [0, 0]
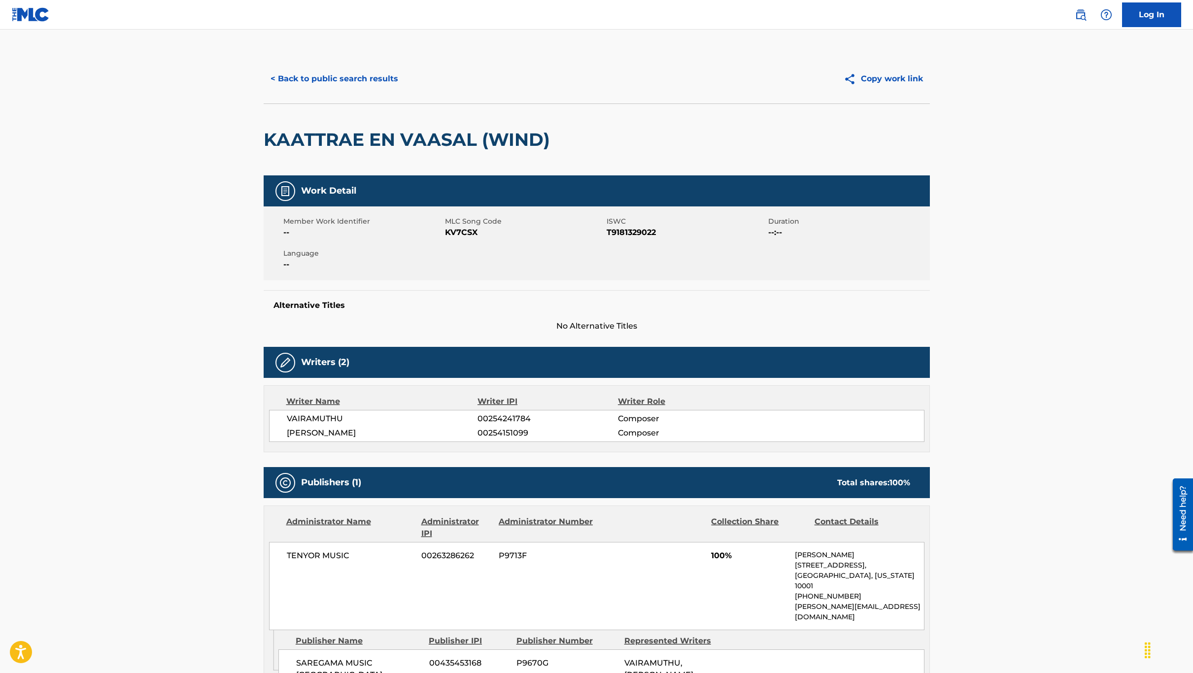
click at [454, 231] on span "KV7CSX" at bounding box center [524, 233] width 159 height 12
copy span "KV7CSX"
click at [639, 232] on span "T9181329022" at bounding box center [686, 233] width 159 height 12
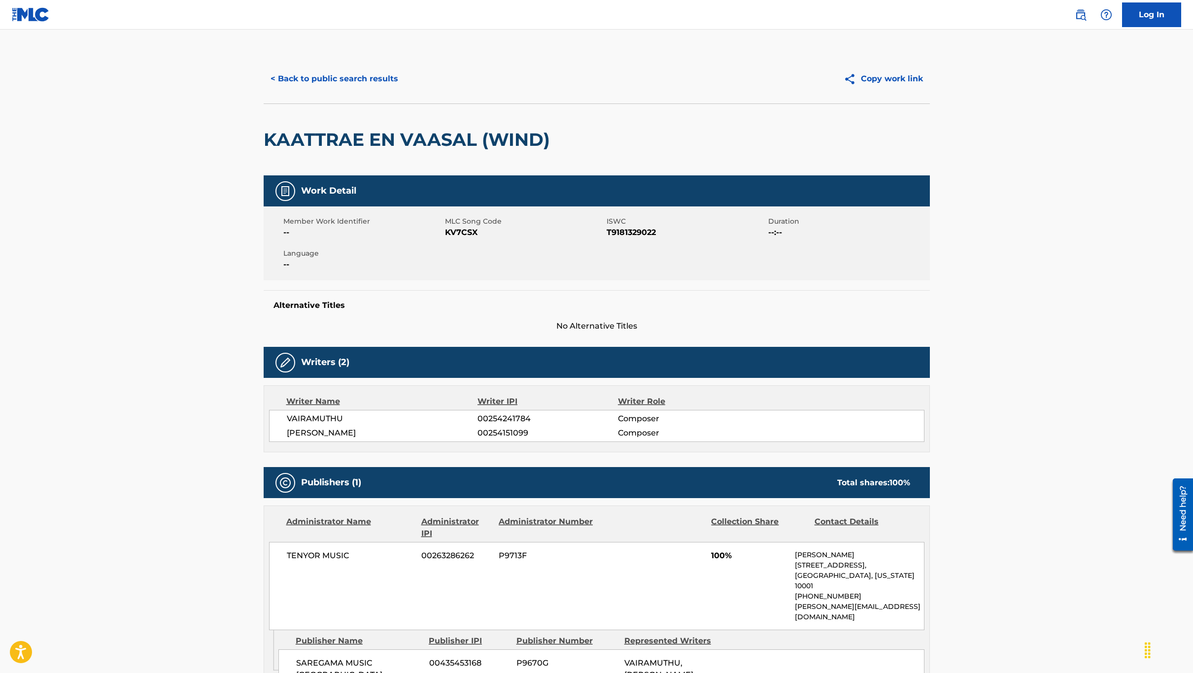
click at [317, 251] on span "Language" at bounding box center [362, 253] width 159 height 10
click at [444, 134] on h2 "KAATTRAE EN VAASAL (WIND)" at bounding box center [409, 140] width 291 height 22
click at [420, 140] on h2 "KAATTRAE EN VAASAL (WIND)" at bounding box center [409, 140] width 291 height 22
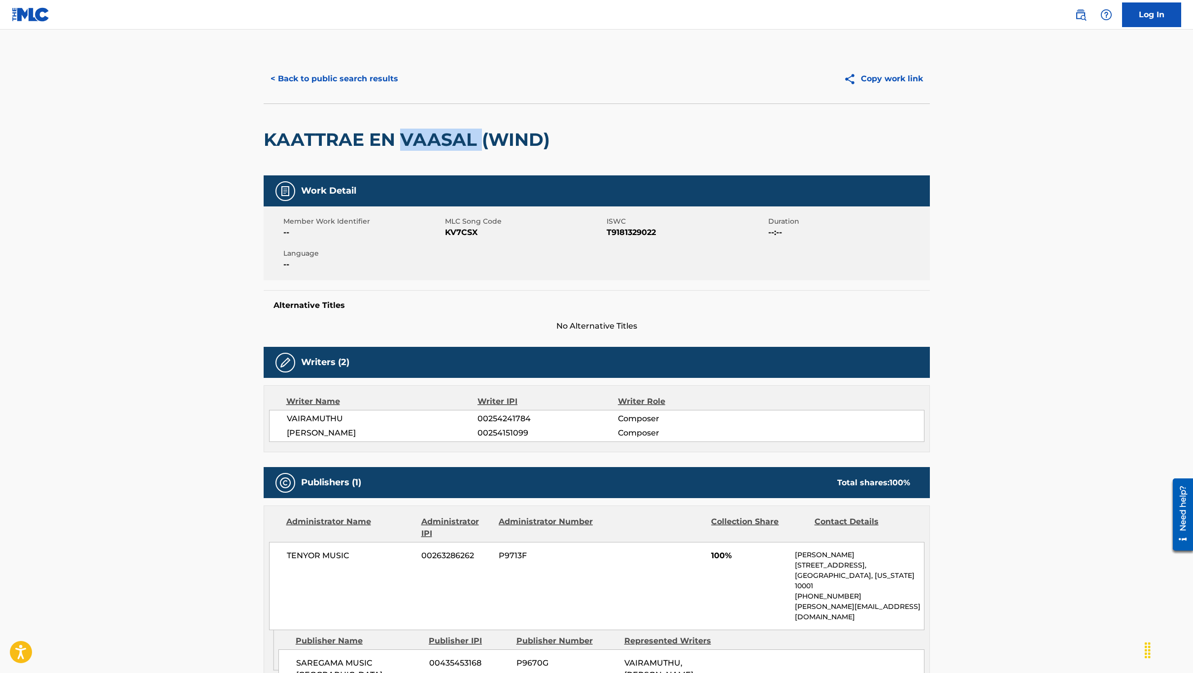
click at [420, 140] on h2 "KAATTRAE EN VAASAL (WIND)" at bounding box center [409, 140] width 291 height 22
click at [350, 82] on button "< Back to public search results" at bounding box center [334, 79] width 141 height 25
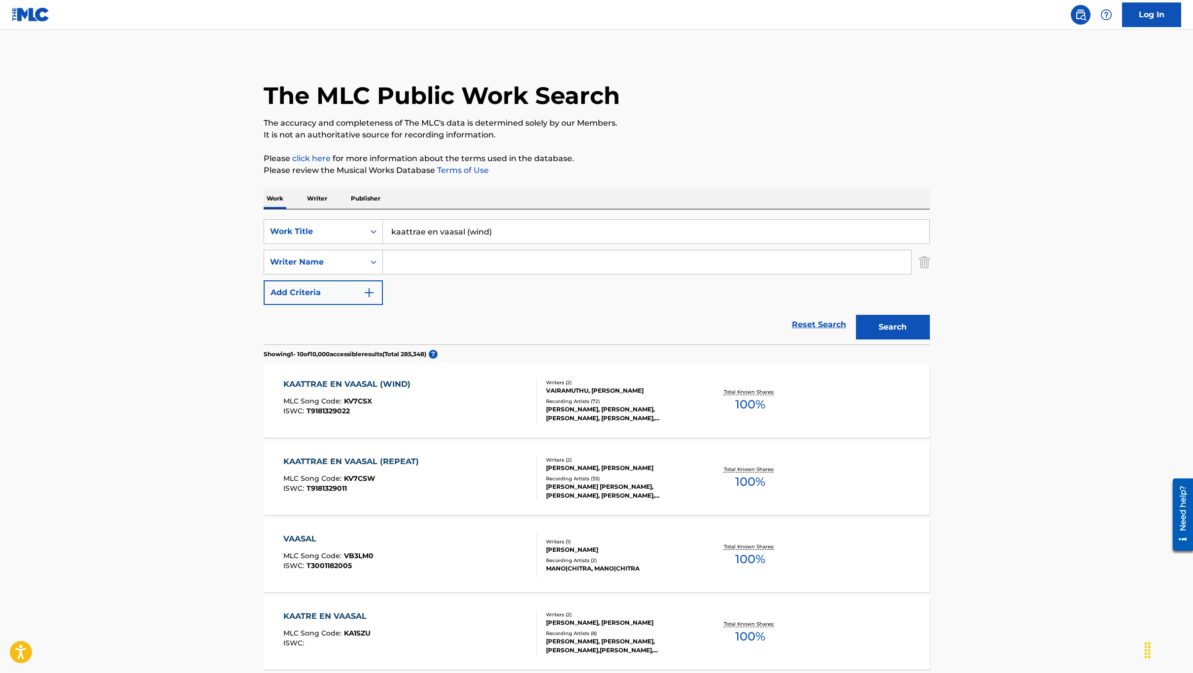
click at [431, 226] on input "kaattrae en vaasal (wind)" at bounding box center [656, 232] width 547 height 24
paste input "From four till late"
click at [439, 247] on div "from four till late" at bounding box center [656, 254] width 546 height 18
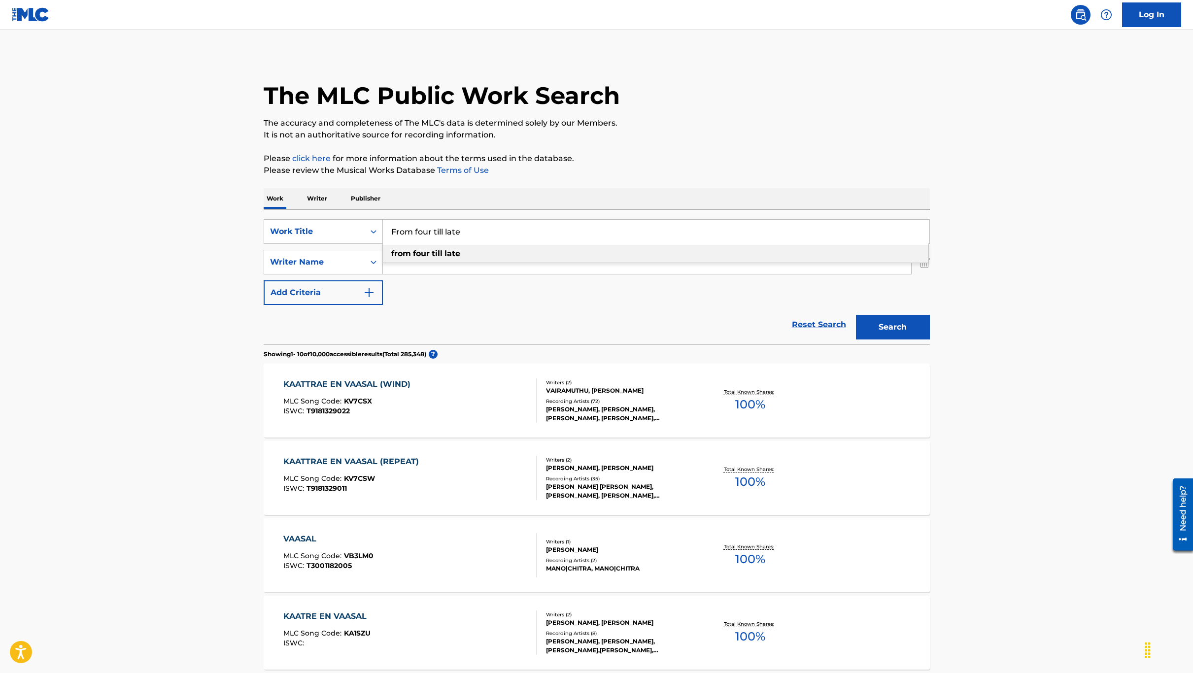
type input "from four till late"
click at [912, 324] on button "Search" at bounding box center [893, 327] width 74 height 25
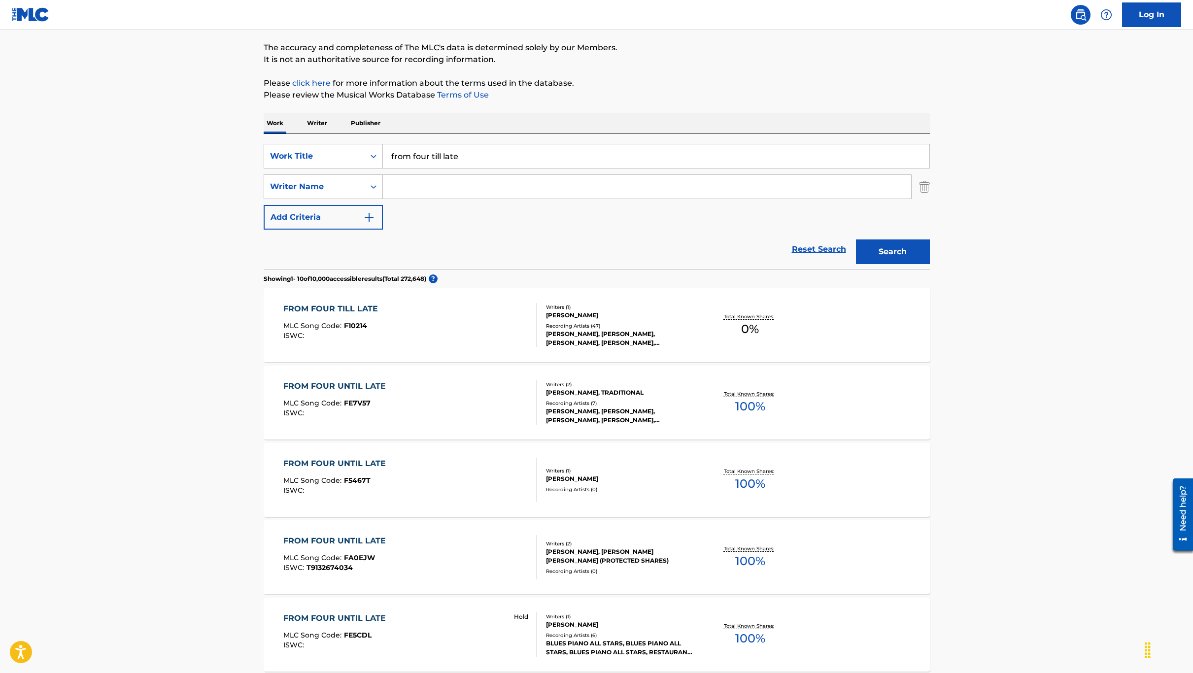
scroll to position [74, 0]
click at [438, 325] on div "FROM FOUR TILL LATE MLC Song Code : F10214 ISWC :" at bounding box center [409, 327] width 253 height 44
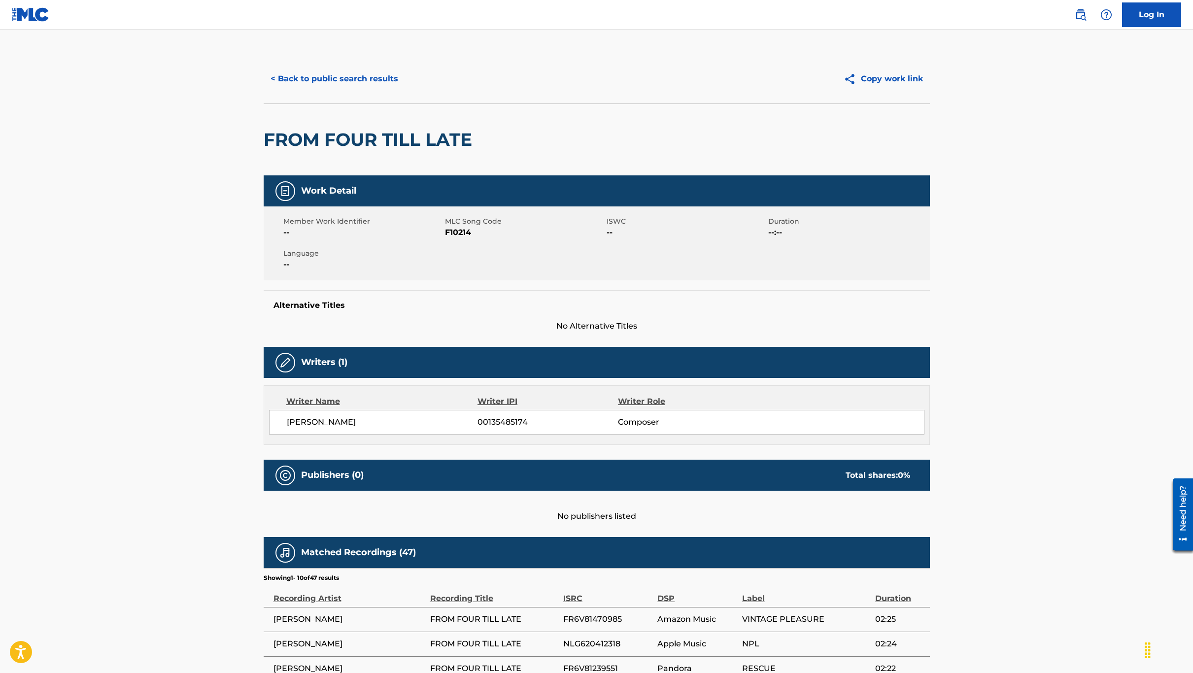
click at [379, 137] on h2 "FROM FOUR TILL LATE" at bounding box center [370, 140] width 213 height 22
click at [459, 232] on span "F10214" at bounding box center [524, 233] width 159 height 12
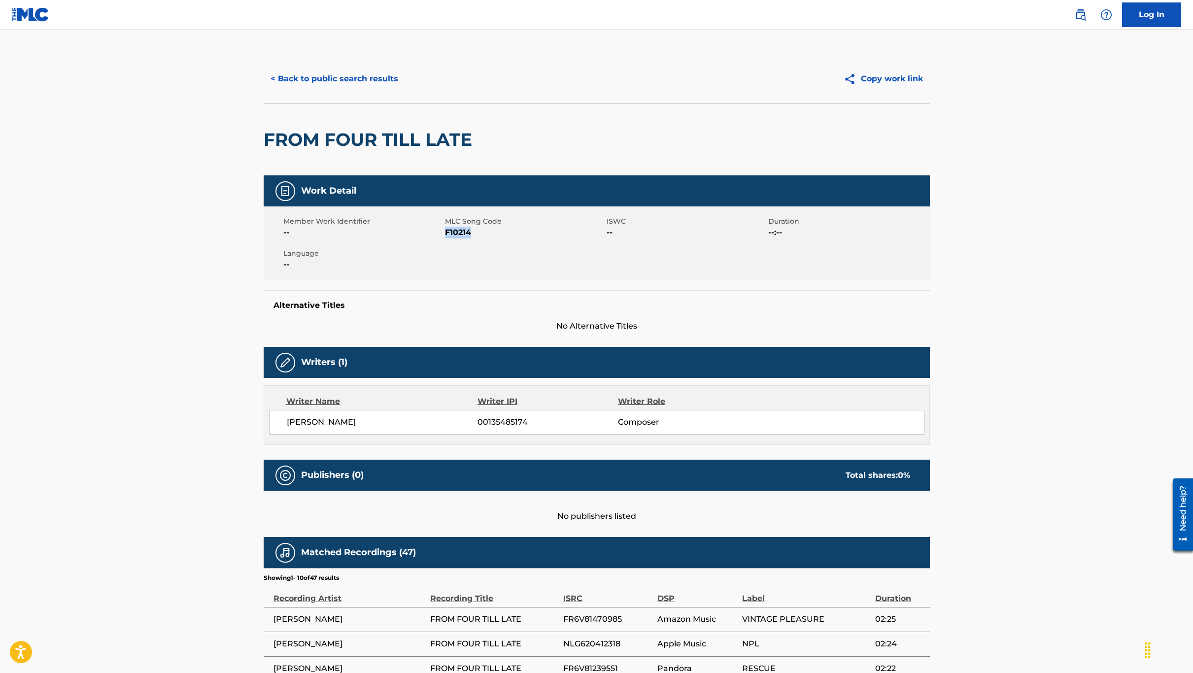
click at [311, 84] on button "< Back to public search results" at bounding box center [334, 79] width 141 height 25
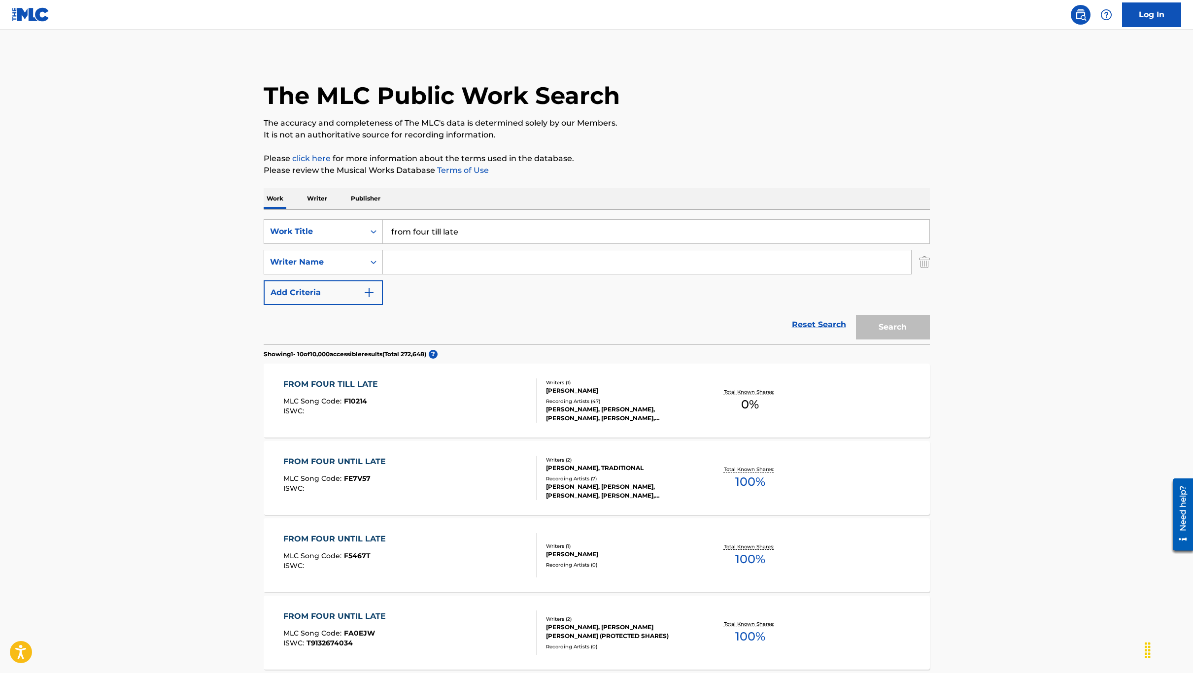
scroll to position [74, 0]
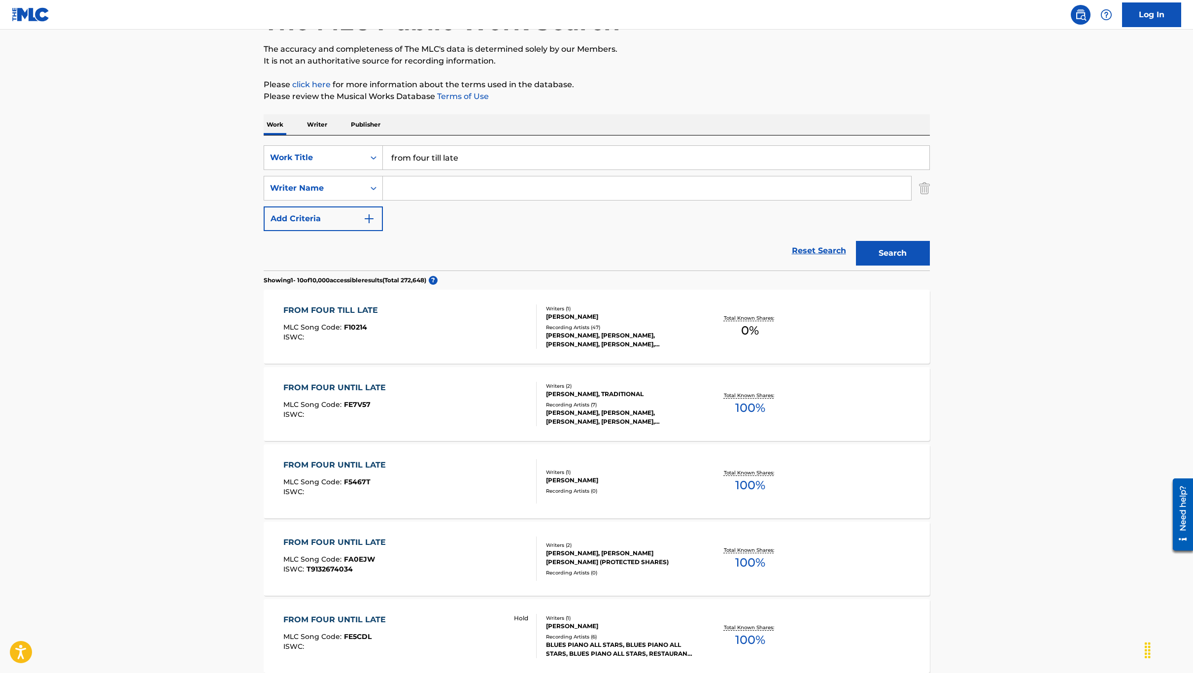
click at [444, 167] on input "from four till late" at bounding box center [656, 158] width 547 height 24
paste input "Gracias Por La Musica"
click at [407, 176] on strong "gracias" at bounding box center [406, 179] width 30 height 9
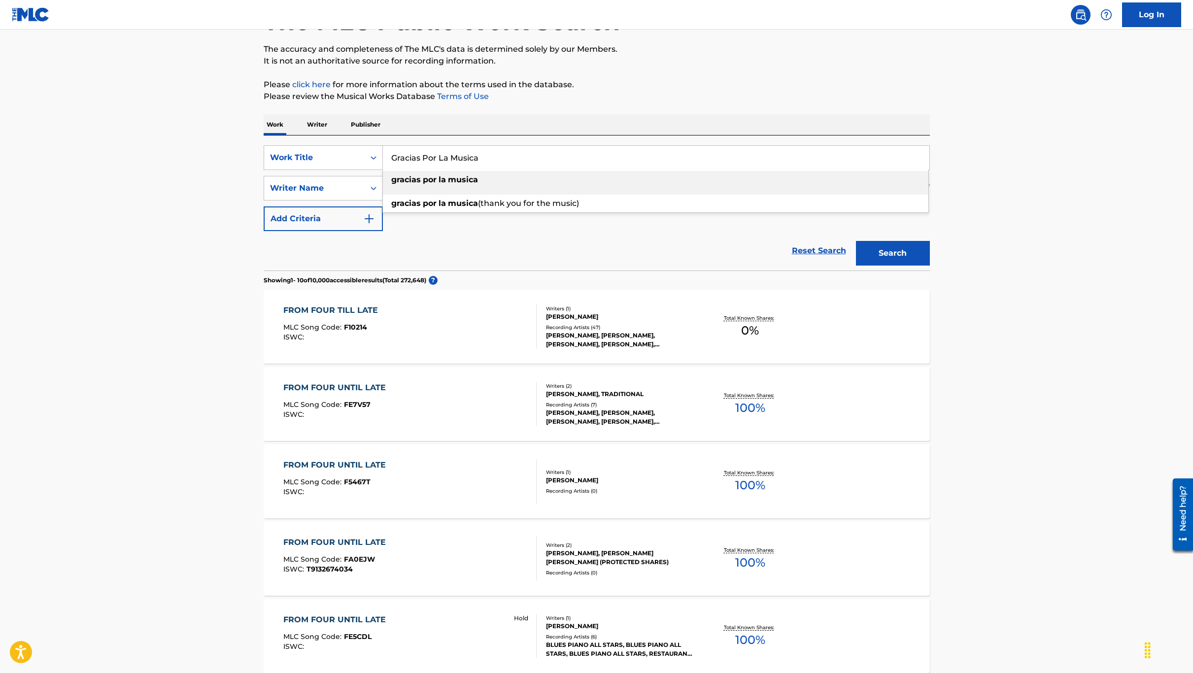
type input "gracias por la musica"
click at [456, 182] on strong "musica" at bounding box center [463, 179] width 30 height 9
click at [891, 240] on div "Search" at bounding box center [890, 250] width 79 height 39
click at [878, 250] on button "Search" at bounding box center [893, 253] width 74 height 25
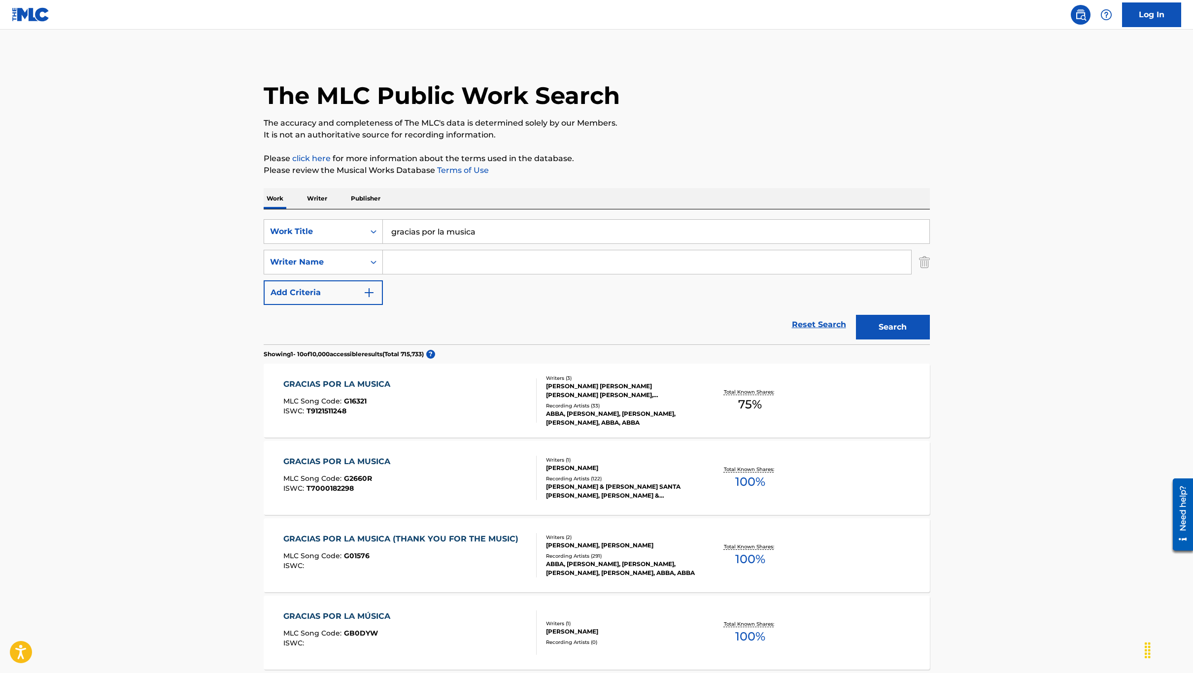
click at [440, 410] on div "GRACIAS POR LA MUSICA MLC Song Code : G16321 ISWC : T9121511248" at bounding box center [409, 401] width 253 height 44
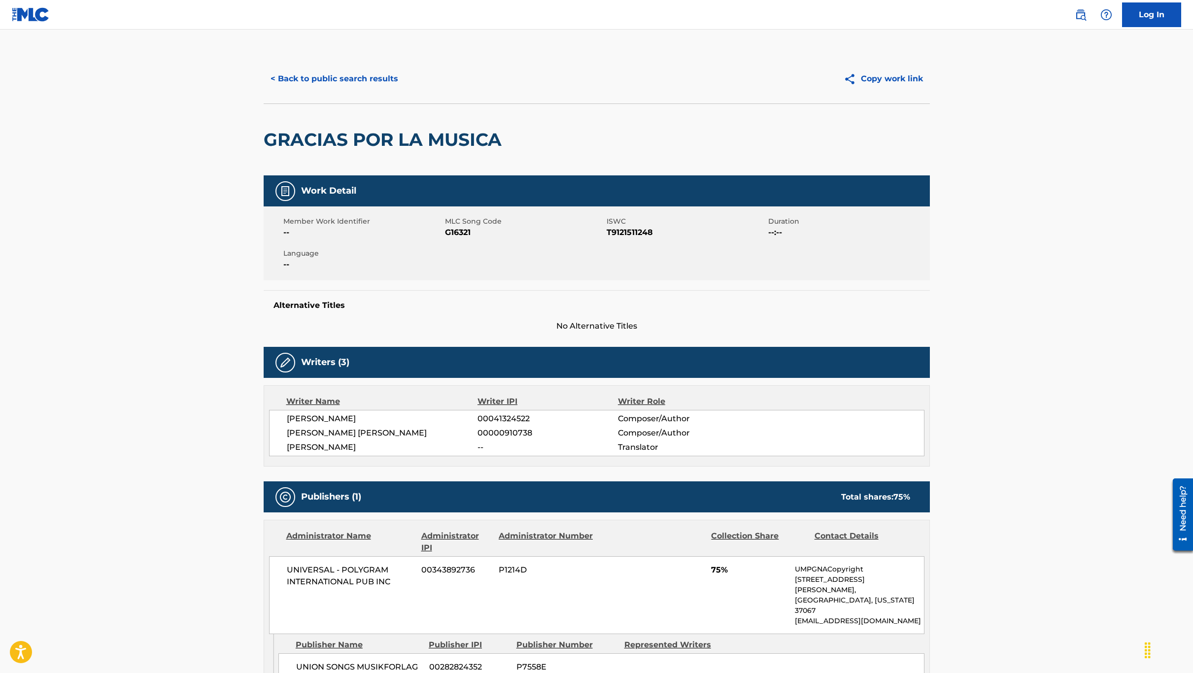
click at [346, 85] on button "< Back to public search results" at bounding box center [334, 79] width 141 height 25
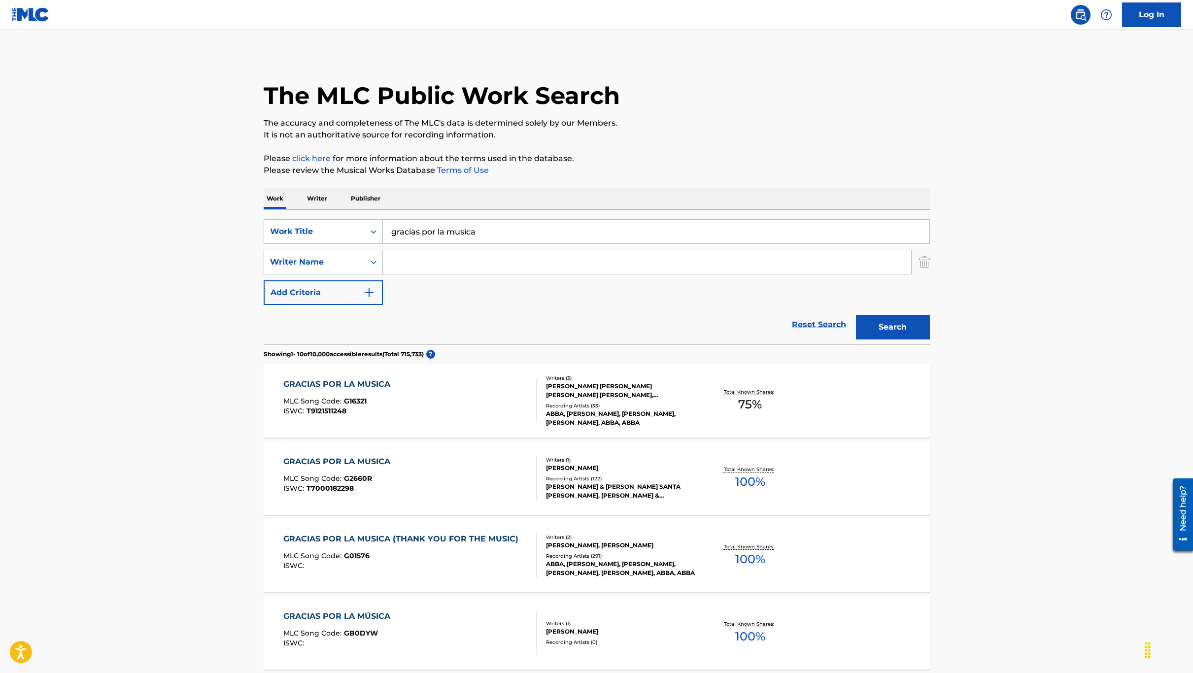
click at [451, 226] on input "gracias por la musica" at bounding box center [656, 232] width 547 height 24
paste input "Solo Se Vive Una Vez"
type input "solo se vive una vez"
